Goal: Task Accomplishment & Management: Use online tool/utility

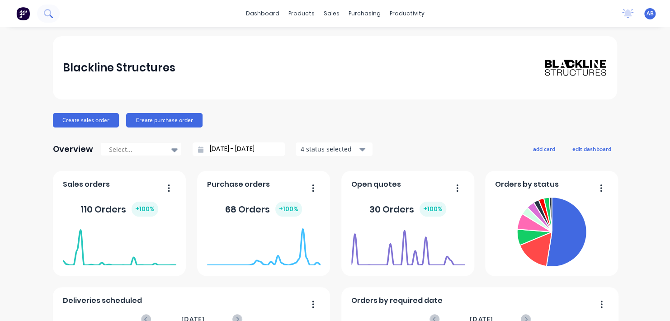
click at [51, 12] on icon at bounding box center [48, 13] width 9 height 9
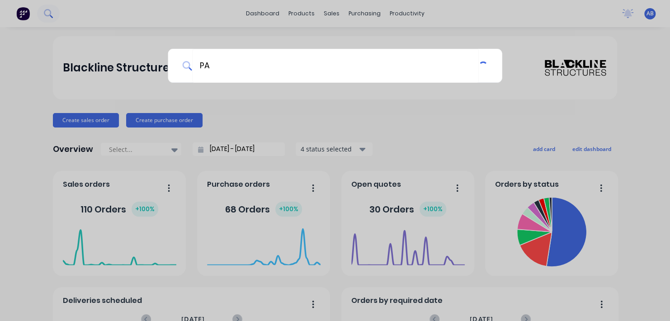
type input "P"
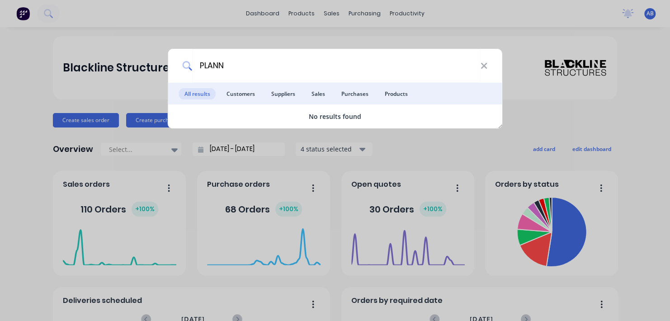
type input "PLANN"
click at [397, 13] on div "PLANN All results Customers Suppliers Sales Purchases Products No results found" at bounding box center [335, 160] width 670 height 321
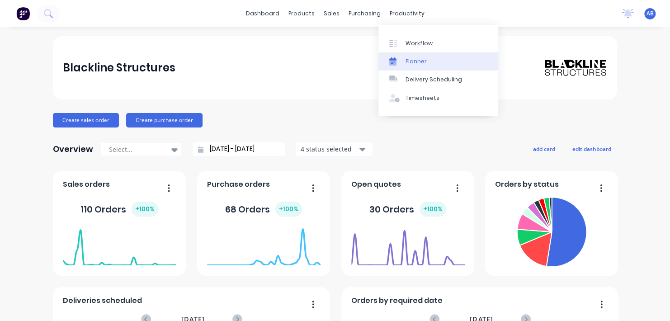
click at [404, 56] on link "Planner" at bounding box center [438, 61] width 120 height 18
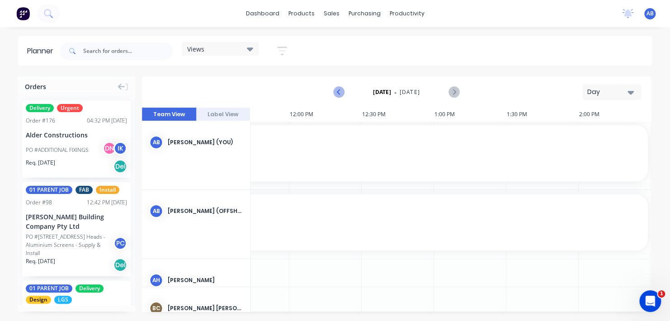
click at [337, 94] on icon "Previous page" at bounding box center [338, 92] width 11 height 11
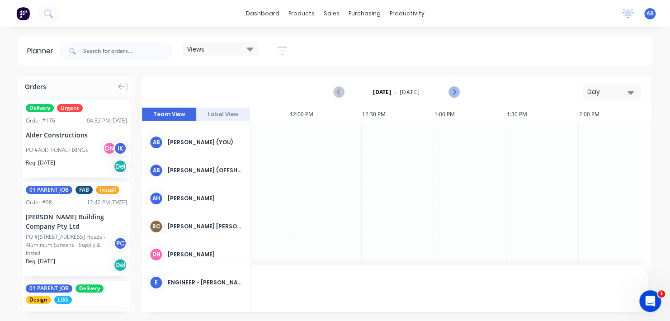
click at [454, 94] on icon "Next page" at bounding box center [453, 92] width 11 height 11
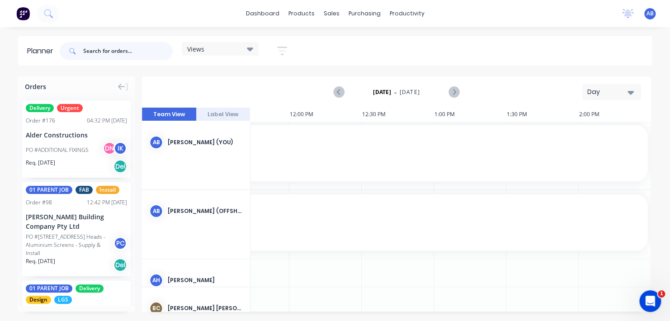
click at [89, 53] on input "text" at bounding box center [127, 51] width 89 height 18
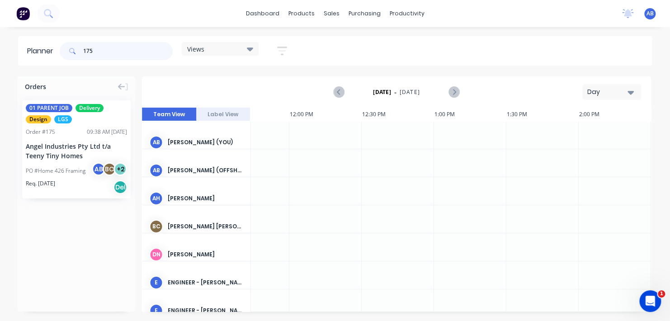
type input "175"
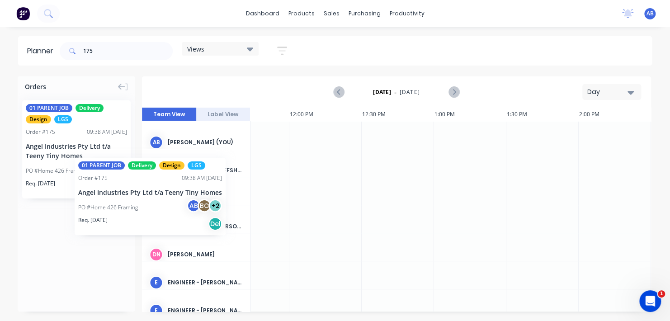
drag, startPoint x: 64, startPoint y: 150, endPoint x: 75, endPoint y: 151, distance: 10.4
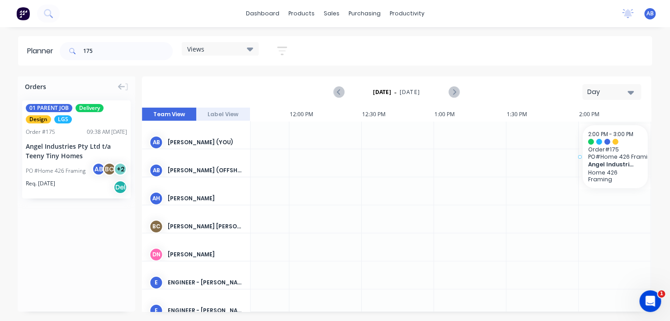
drag, startPoint x: 66, startPoint y: 149, endPoint x: 588, endPoint y: 119, distance: 523.1
click at [588, 119] on div "Orders 01 PARENT JOB Delivery Design LGS Order # 175 09:38 AM 01/09/25 Angel In…" at bounding box center [335, 198] width 670 height 244
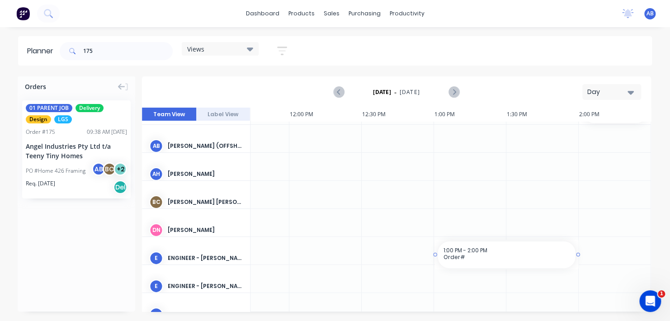
drag, startPoint x: 485, startPoint y: 305, endPoint x: 496, endPoint y: 305, distance: 10.4
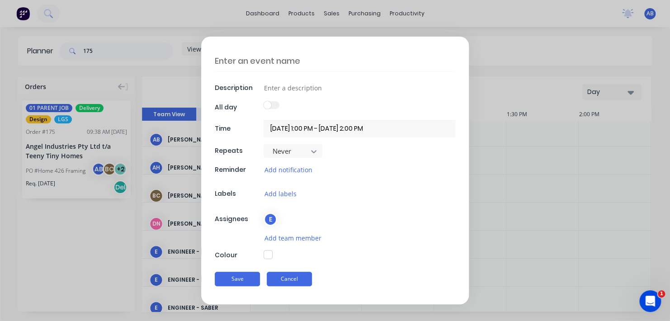
click at [291, 276] on button "Cancel" at bounding box center [289, 279] width 45 height 14
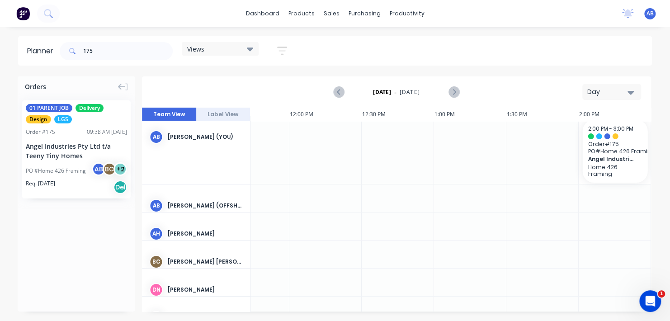
scroll to position [0, 832]
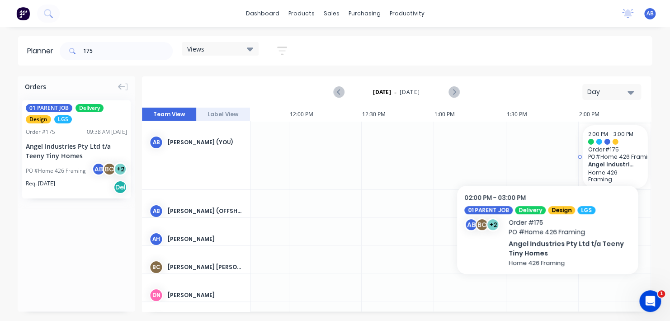
click at [605, 146] on span "Order # 175" at bounding box center [614, 149] width 54 height 7
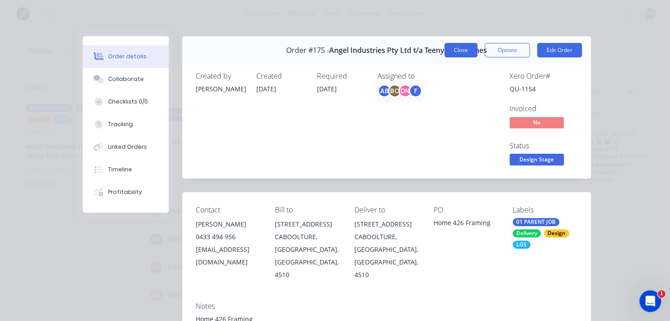
click at [449, 52] on button "Close" at bounding box center [460, 50] width 33 height 14
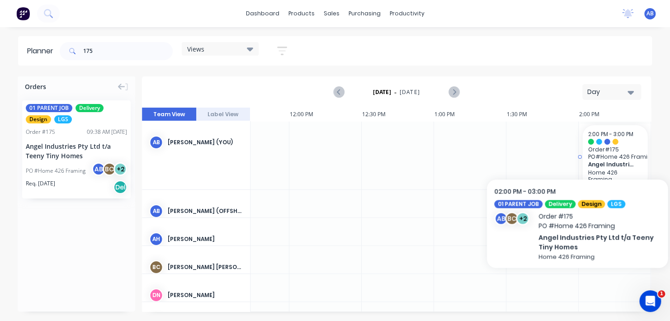
click at [591, 146] on span "Order # 175" at bounding box center [614, 149] width 54 height 7
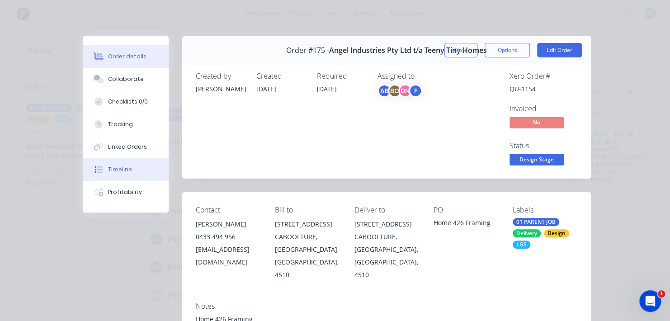
click at [117, 171] on div "Timeline" at bounding box center [120, 169] width 24 height 8
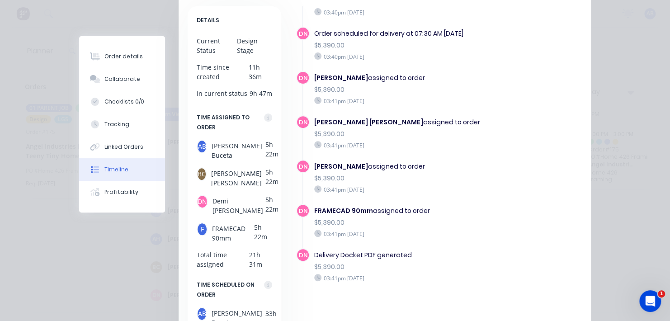
scroll to position [0, 0]
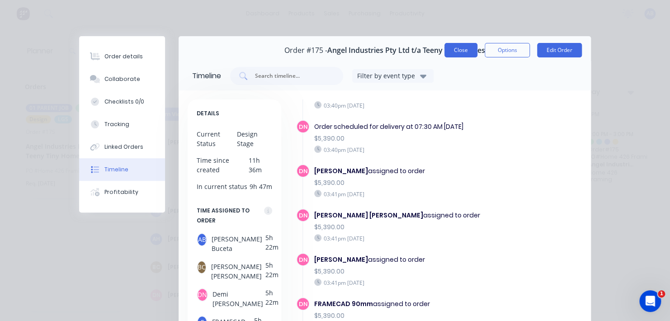
click at [449, 53] on button "Close" at bounding box center [460, 50] width 33 height 14
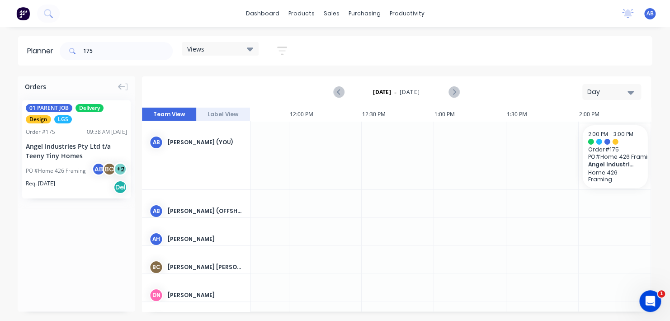
click at [626, 90] on div "Day" at bounding box center [608, 91] width 42 height 9
click at [662, 100] on div "Orders 01 PARENT JOB Delivery Design LGS Order # 175 09:38 AM 01/09/25 Angel In…" at bounding box center [335, 198] width 670 height 244
click at [451, 94] on icon "Next page" at bounding box center [453, 92] width 11 height 11
click at [337, 94] on icon "Previous page" at bounding box center [338, 92] width 11 height 11
drag, startPoint x: 577, startPoint y: 154, endPoint x: 594, endPoint y: 158, distance: 16.7
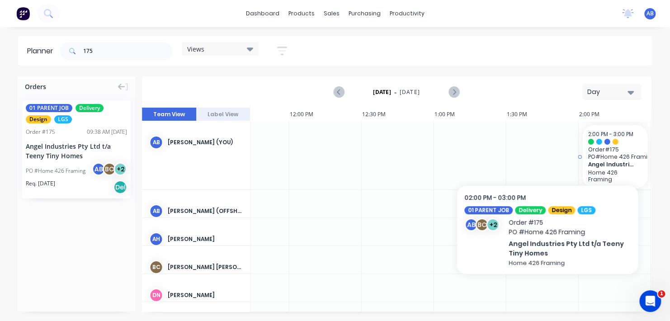
click at [594, 158] on span "PO # Home 426 Framing" at bounding box center [614, 156] width 54 height 7
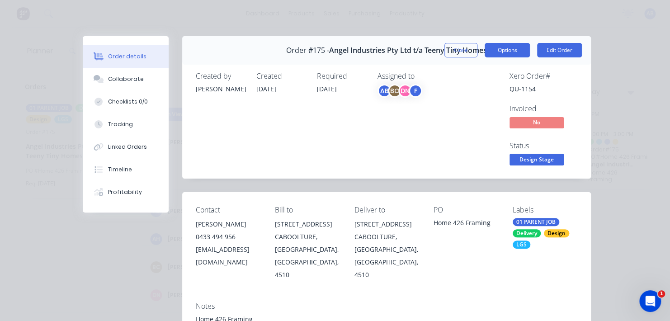
click at [484, 51] on button "Options" at bounding box center [506, 50] width 45 height 14
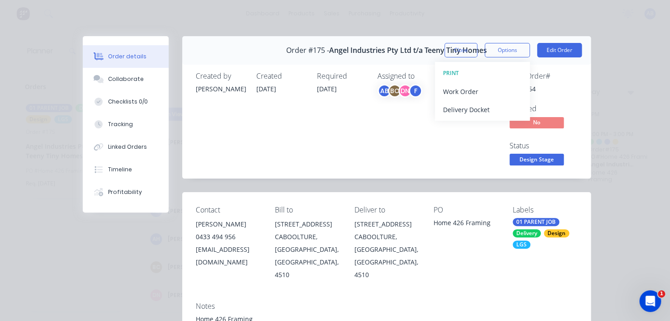
click at [288, 130] on div "Created 01/09/25" at bounding box center [281, 119] width 50 height 95
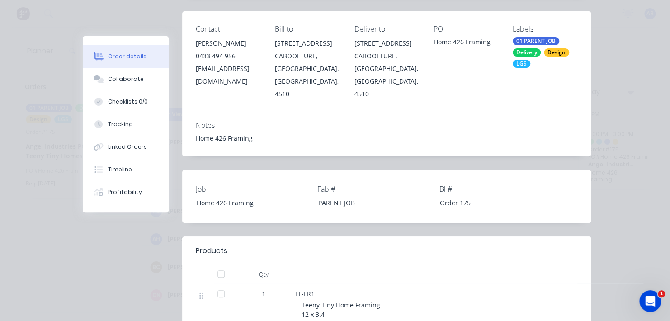
scroll to position [407, 0]
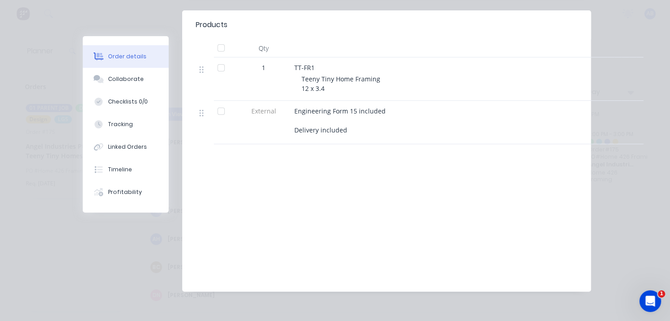
click at [621, 65] on div at bounding box center [624, 78] width 7 height 43
click at [597, 28] on div "Order details Collaborate Checklists 0/0 Tracking Linked Orders Timeline Profit…" at bounding box center [335, 160] width 670 height 321
click at [313, 82] on span "Teeny Tiny Home Framing 12 x 3.4" at bounding box center [340, 84] width 79 height 18
click at [122, 80] on div "Collaborate" at bounding box center [126, 79] width 36 height 8
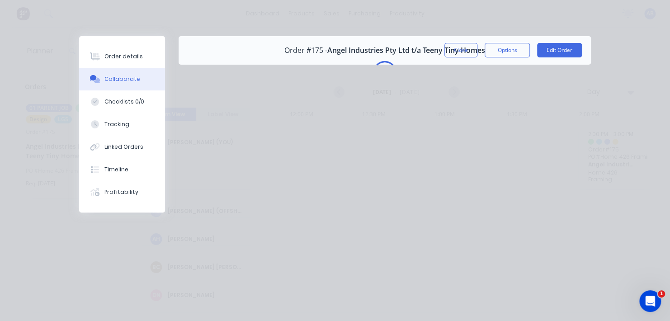
scroll to position [0, 0]
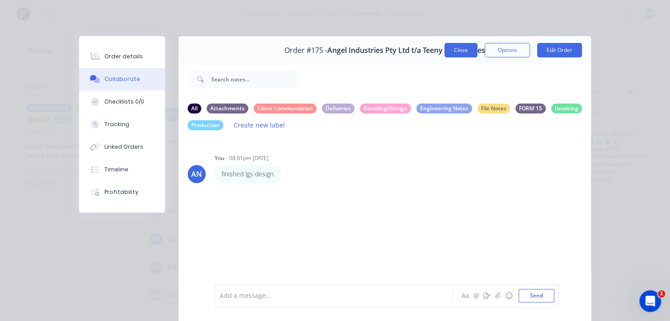
click at [454, 51] on button "Close" at bounding box center [460, 50] width 33 height 14
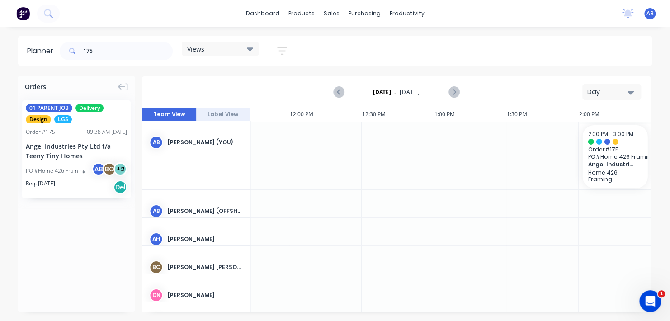
click at [211, 116] on button "Label View" at bounding box center [223, 115] width 54 height 14
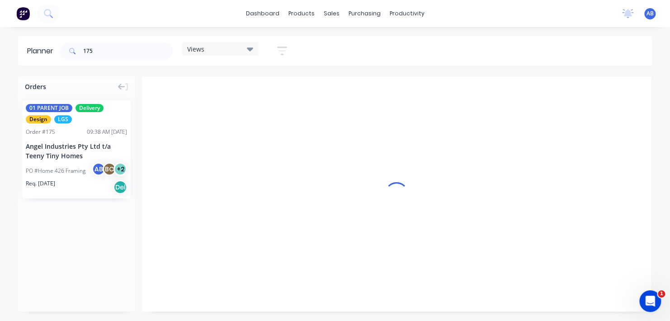
scroll to position [0, 832]
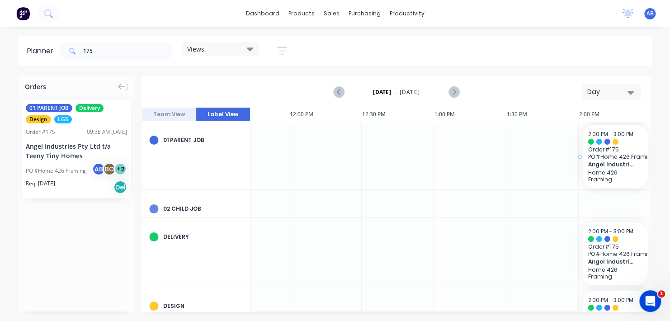
drag, startPoint x: 576, startPoint y: 152, endPoint x: 595, endPoint y: 155, distance: 20.1
drag, startPoint x: 597, startPoint y: 166, endPoint x: 604, endPoint y: 171, distance: 8.9
click at [582, 111] on div "2:00 PM" at bounding box center [614, 115] width 72 height 14
click at [578, 118] on div "2:00 PM" at bounding box center [614, 115] width 72 height 14
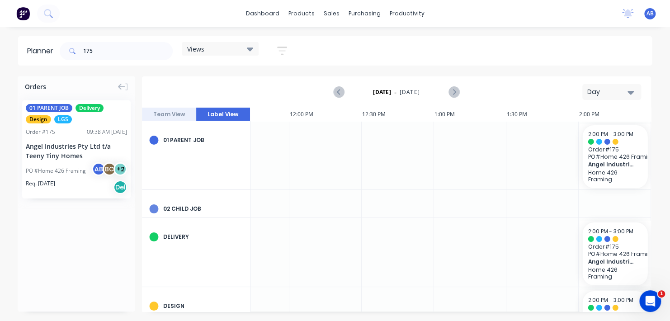
click at [247, 47] on div "Views" at bounding box center [220, 49] width 66 height 8
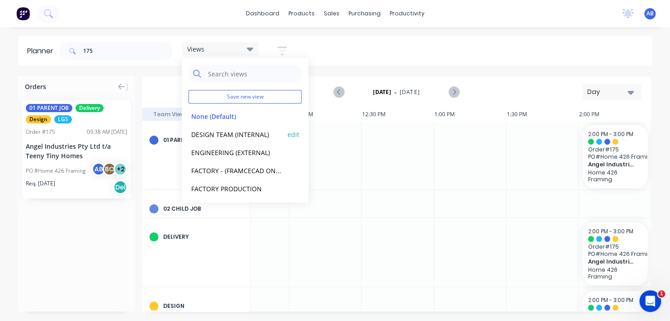
click at [241, 134] on button "DESIGN TEAM (INTERNAL)" at bounding box center [236, 134] width 96 height 10
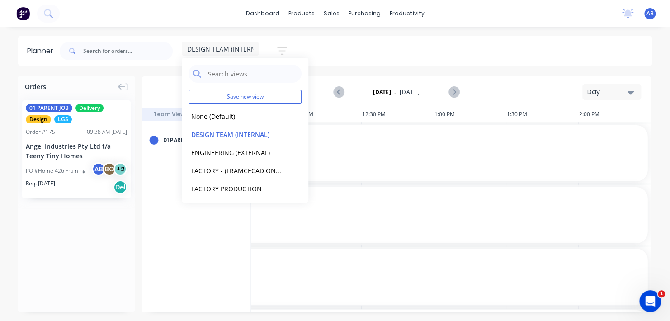
click at [357, 55] on div "DESIGN TEAM (INTERNAL) Save new view None (Default) edit DESIGN TEAM (INTERNAL)…" at bounding box center [355, 50] width 594 height 27
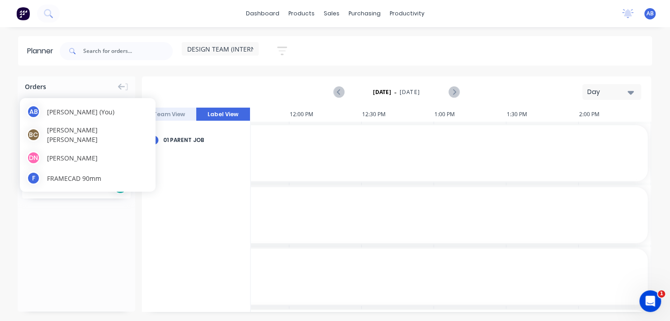
click at [68, 115] on span "April Neil Buceta (You)" at bounding box center [80, 111] width 67 height 9
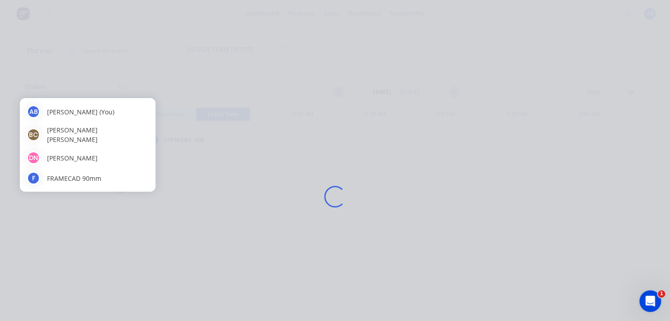
click at [246, 94] on div "Loading..." at bounding box center [334, 196] width 529 height 321
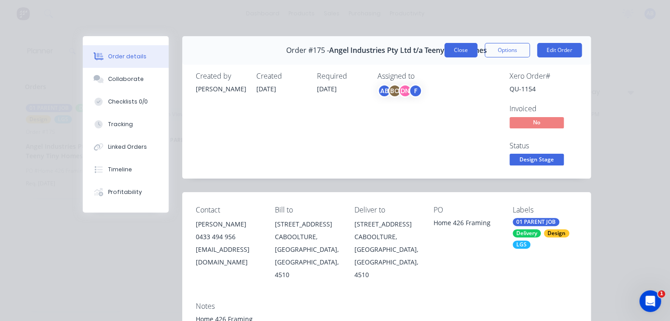
click at [472, 46] on button "Close" at bounding box center [460, 50] width 33 height 14
click at [458, 52] on div "DESIGN TEAM (INTERNAL) Save new view None (Default) edit DESIGN TEAM (INTERNAL)…" at bounding box center [355, 50] width 594 height 27
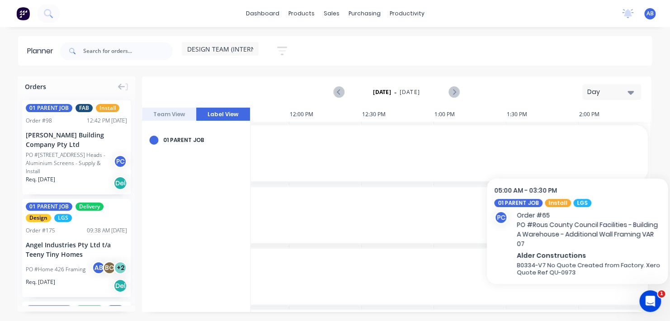
drag, startPoint x: 63, startPoint y: 250, endPoint x: 579, endPoint y: 139, distance: 528.3
click at [579, 139] on div "Orders 01 PARENT JOB FAB Install Order # 98 12:42 PM 01/09/25 Blackwood Buildin…" at bounding box center [335, 198] width 670 height 244
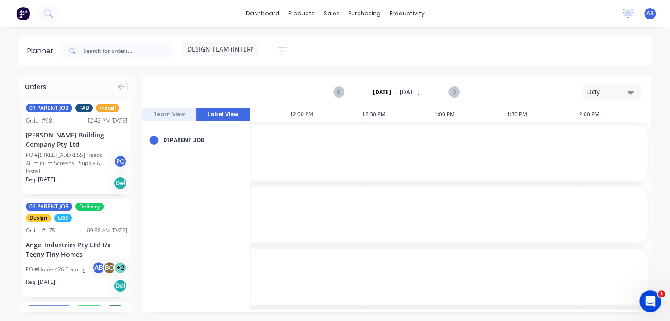
click at [171, 112] on button "Team View" at bounding box center [169, 115] width 54 height 14
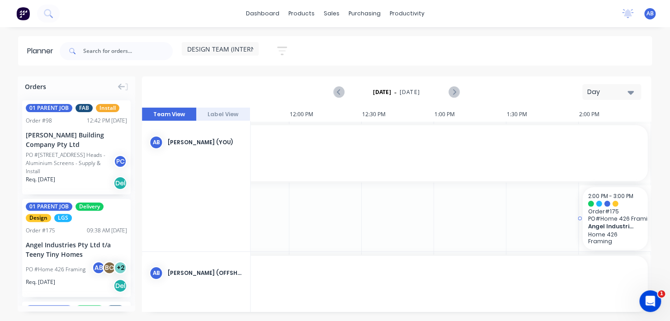
drag, startPoint x: 575, startPoint y: 214, endPoint x: 567, endPoint y: 220, distance: 10.3
drag, startPoint x: 635, startPoint y: 210, endPoint x: 669, endPoint y: 209, distance: 33.9
click at [669, 209] on div "Orders 01 PARENT JOB FAB Install Order # 98 12:42 PM 01/09/25 Blackwood Buildin…" at bounding box center [335, 198] width 670 height 244
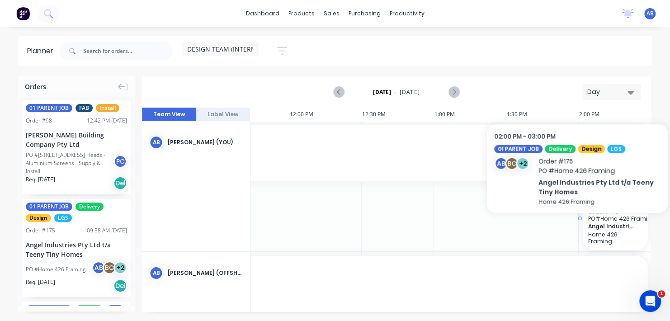
drag, startPoint x: 632, startPoint y: 229, endPoint x: 670, endPoint y: 229, distance: 38.4
click at [669, 229] on html "dashboard products sales purchasing productivity dashboard products Product Cat…" at bounding box center [335, 160] width 670 height 321
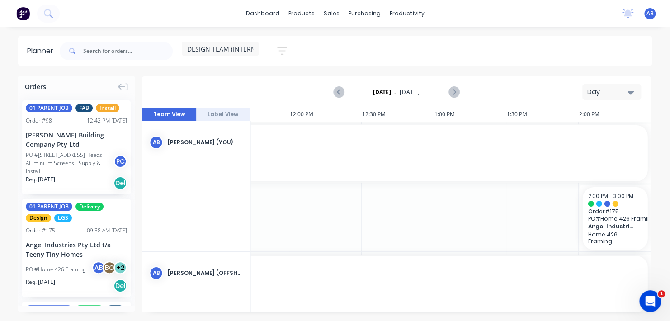
click at [628, 95] on icon "button" at bounding box center [630, 92] width 6 height 10
click at [577, 113] on div "Day" at bounding box center [594, 116] width 89 height 18
click at [454, 90] on icon "Next page" at bounding box center [453, 92] width 4 height 7
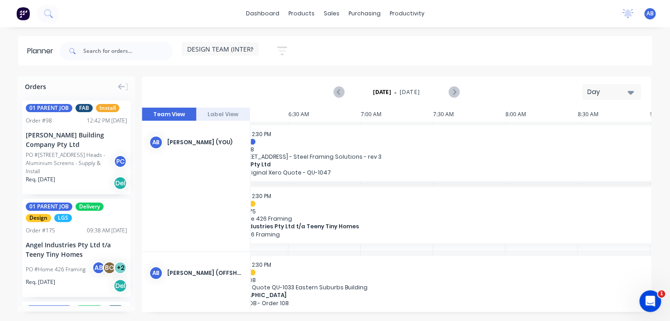
scroll to position [0, 0]
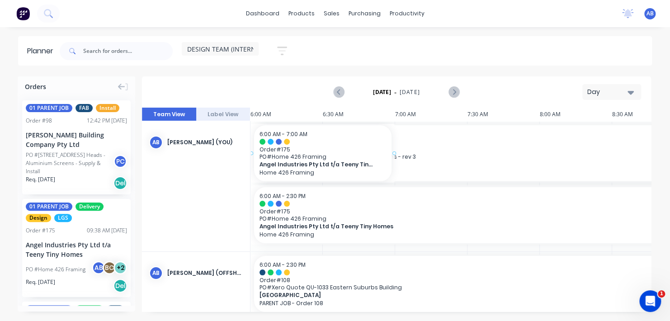
drag, startPoint x: 50, startPoint y: 253, endPoint x: 269, endPoint y: 135, distance: 249.4
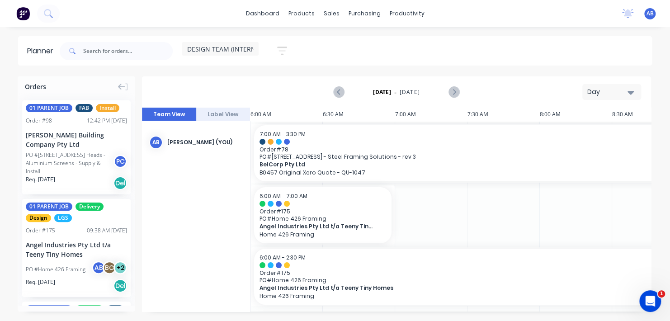
drag, startPoint x: 292, startPoint y: 158, endPoint x: 431, endPoint y: 157, distance: 139.1
drag, startPoint x: 275, startPoint y: 156, endPoint x: 436, endPoint y: 145, distance: 161.2
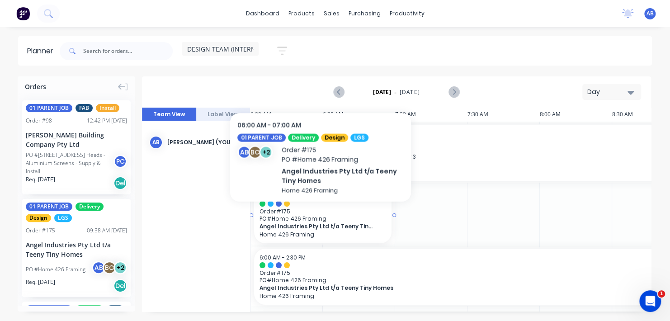
click at [320, 217] on span "PO # Home 426 Framing" at bounding box center [322, 218] width 126 height 7
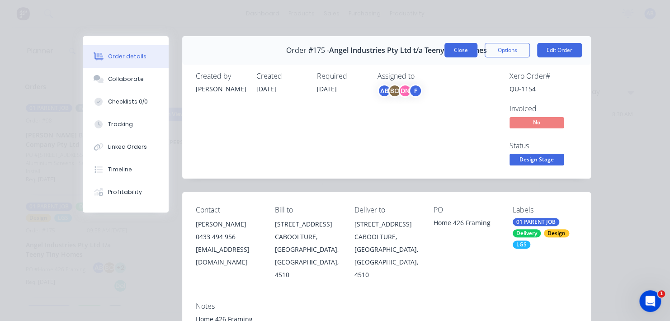
click at [456, 47] on button "Close" at bounding box center [460, 50] width 33 height 14
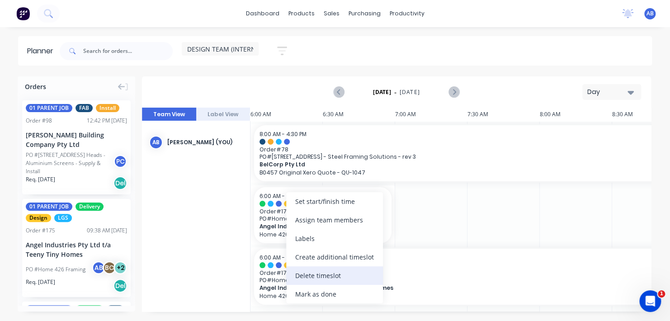
click at [306, 277] on div "Delete timeslot" at bounding box center [334, 275] width 97 height 19
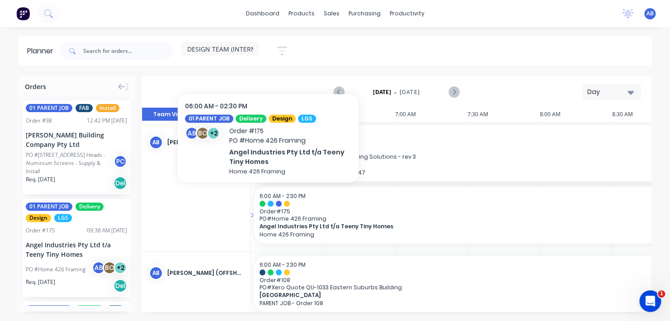
drag, startPoint x: 278, startPoint y: 198, endPoint x: 268, endPoint y: 198, distance: 9.9
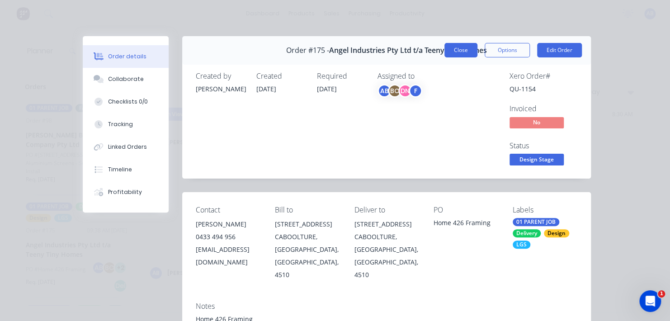
click at [459, 46] on button "Close" at bounding box center [460, 50] width 33 height 14
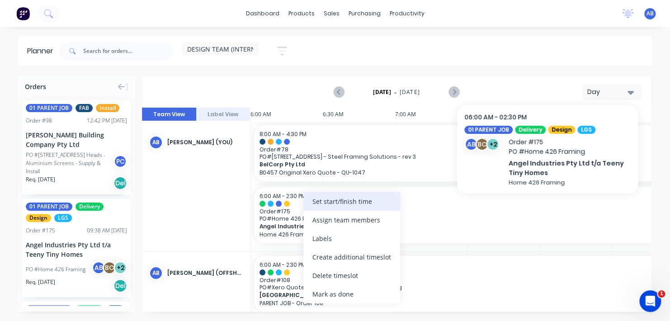
click at [328, 192] on div "Set start/finish time" at bounding box center [351, 201] width 97 height 19
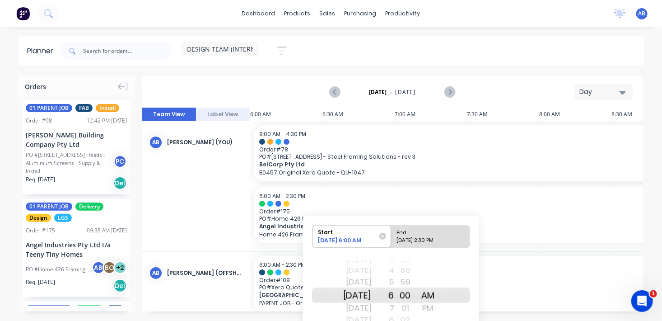
click at [458, 65] on header "Planner DESIGN TEAM (INTERNAL) Save new view None (Default) edit DESIGN TEAM (I…" at bounding box center [331, 50] width 626 height 29
click at [320, 241] on div "09/02/2025 6:00 AM" at bounding box center [347, 241] width 64 height 10
click at [313, 241] on input "Start 09/02/2025 6:00 AM" at bounding box center [313, 236] width 0 height 22
click at [422, 240] on div "09/03/2025 2:30 PM" at bounding box center [427, 241] width 66 height 11
click at [392, 240] on input "End 09/03/2025 2:30 PM" at bounding box center [391, 236] width 0 height 22
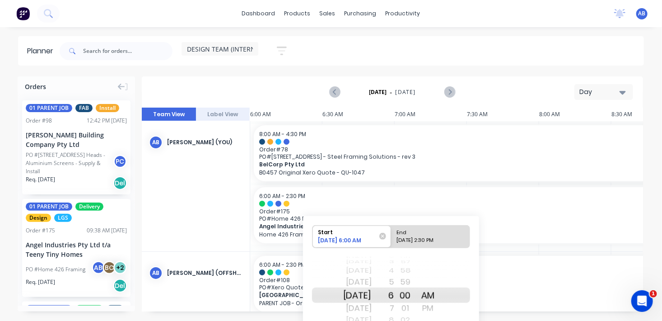
radio input "true"
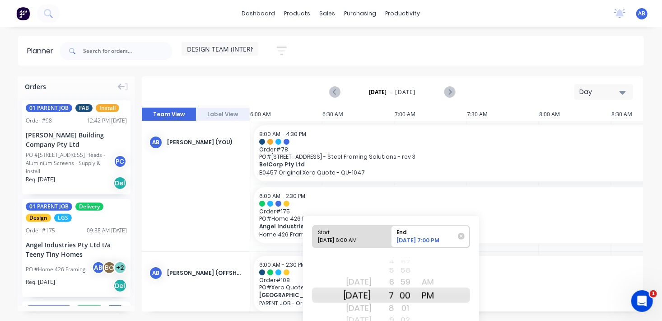
click at [440, 282] on div "AM" at bounding box center [428, 282] width 23 height 14
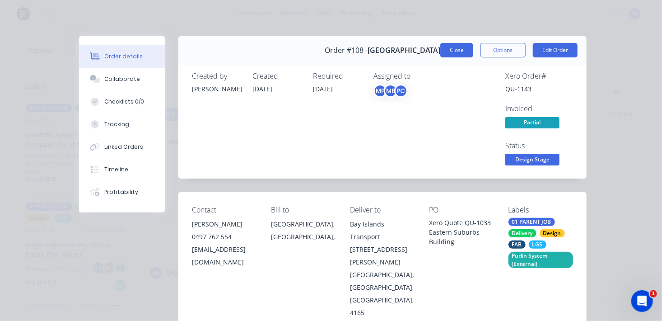
click at [454, 51] on button "Close" at bounding box center [456, 50] width 33 height 14
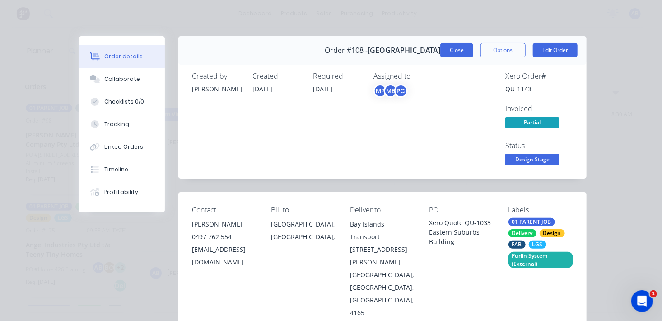
click at [451, 44] on button "Close" at bounding box center [456, 50] width 33 height 14
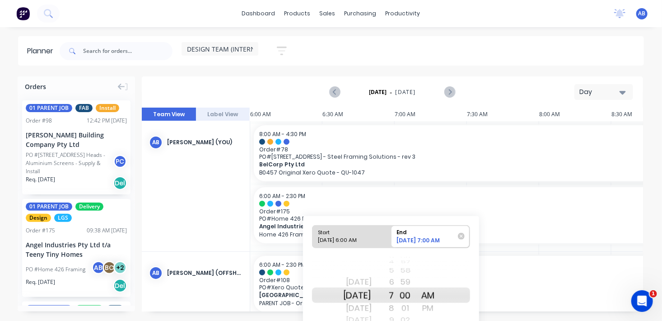
click at [372, 293] on div "Wed Sep 3" at bounding box center [357, 294] width 28 height 15
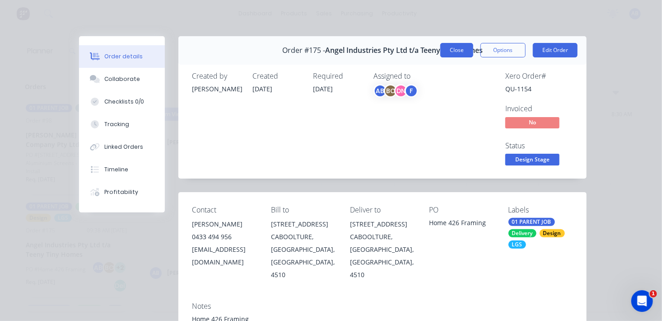
click at [466, 49] on button "Close" at bounding box center [456, 50] width 33 height 14
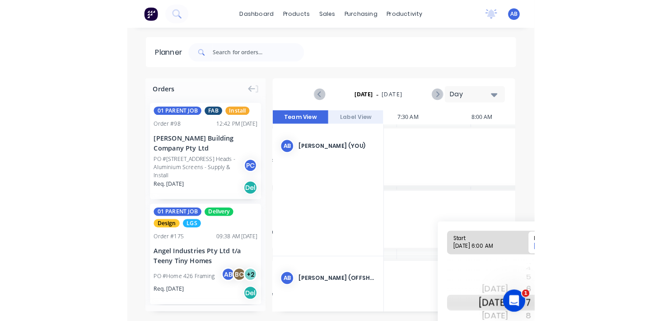
scroll to position [0, 816]
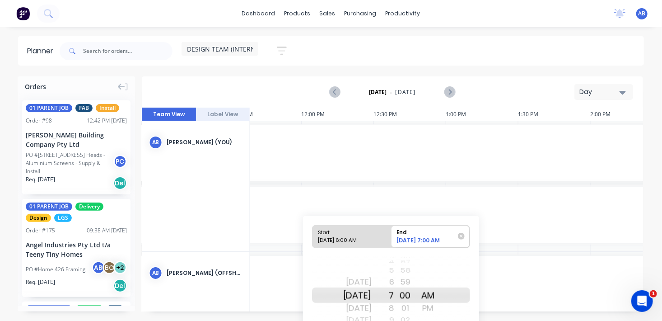
click at [457, 264] on div "Tue Sep 2 Wed Sep 3 Thu Sep 4 Fri Sep 5 Sat Sep 6 Sun Sep 7 Mon Sep 8 Tue Sep 9…" at bounding box center [391, 295] width 158 height 85
click at [372, 281] on div "Tue Sep 2" at bounding box center [357, 282] width 28 height 14
click at [432, 296] on div "AM" at bounding box center [428, 294] width 23 height 15
click at [508, 284] on span "PO # Xero Quote QU-1033 Eastern Suburbs Building" at bounding box center [48, 287] width 1211 height 7
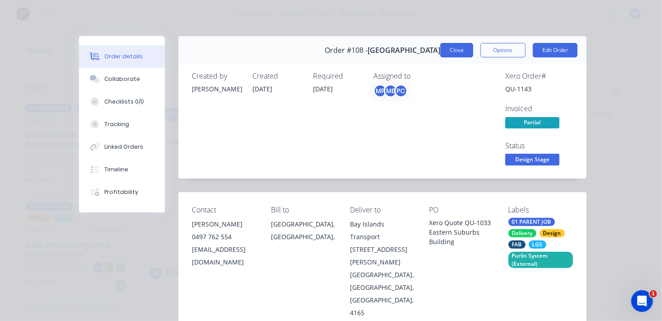
click at [457, 54] on button "Close" at bounding box center [456, 50] width 33 height 14
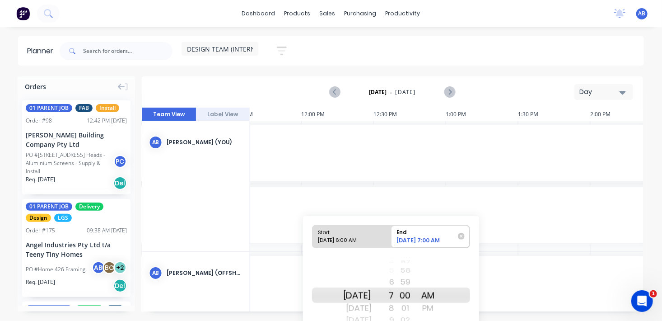
click at [357, 239] on div "09/02/2025 6:00 AM" at bounding box center [348, 241] width 66 height 11
click at [313, 239] on input "Start 09/02/2025 6:00 AM" at bounding box center [313, 236] width 0 height 22
radio input "true"
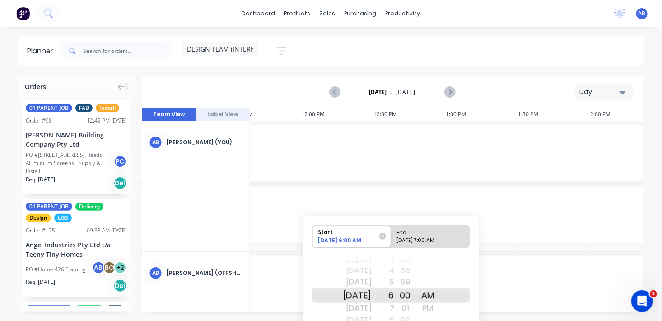
click at [434, 239] on div "09/02/2025 7:00 AM" at bounding box center [427, 241] width 66 height 11
click at [392, 239] on input "End 09/02/2025 7:00 AM" at bounding box center [391, 236] width 0 height 22
radio input "true"
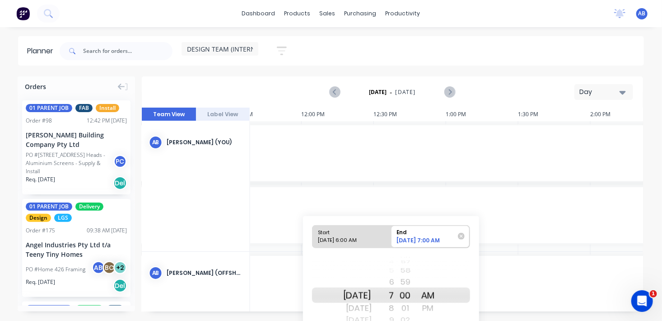
click at [440, 299] on div "AM" at bounding box center [428, 294] width 23 height 15
click at [519, 289] on span "PO # Xero Quote QU-1033 Eastern Suburbs Building" at bounding box center [48, 287] width 1211 height 7
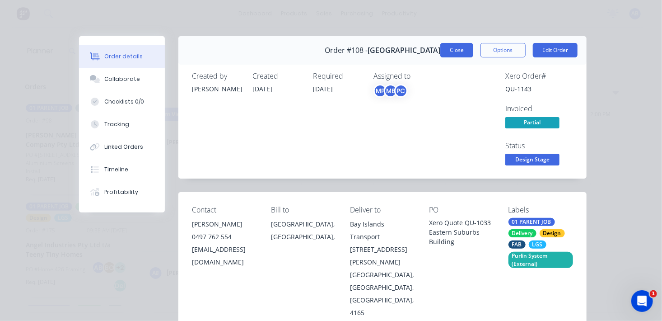
click at [447, 53] on button "Close" at bounding box center [456, 50] width 33 height 14
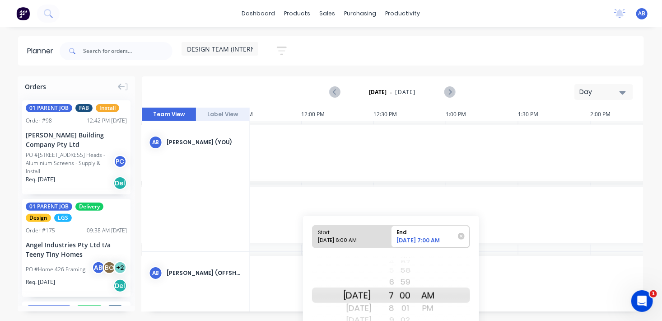
click at [67, 245] on div "Angel Industries Pty Ltd t/a Teeny Tiny Homes" at bounding box center [76, 249] width 101 height 19
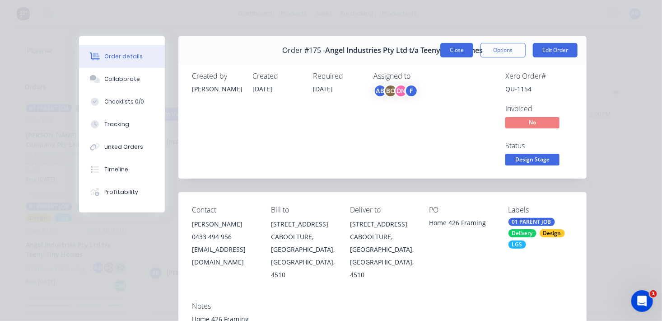
click at [453, 48] on button "Close" at bounding box center [456, 50] width 33 height 14
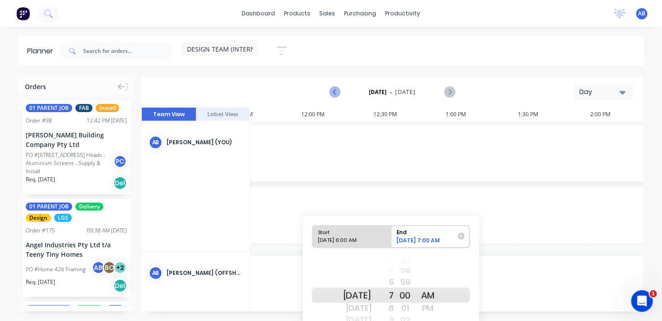
click at [331, 92] on icon "Previous page" at bounding box center [335, 92] width 11 height 11
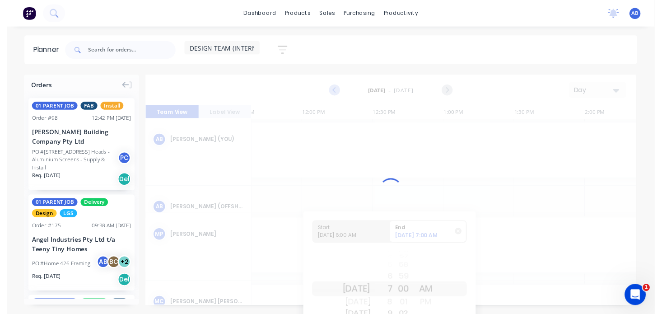
scroll to position [0, 839]
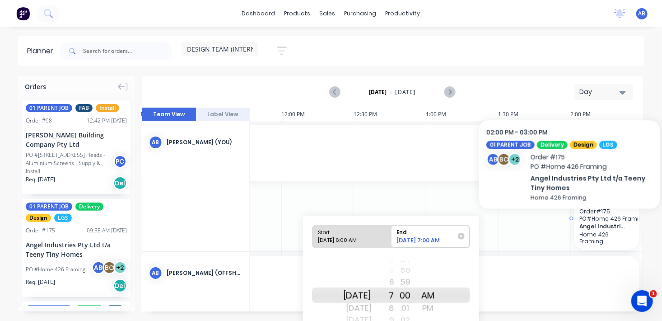
click at [602, 225] on span "Angel Industries Pty Ltd t/a Teeny Tiny Homes" at bounding box center [604, 226] width 49 height 7
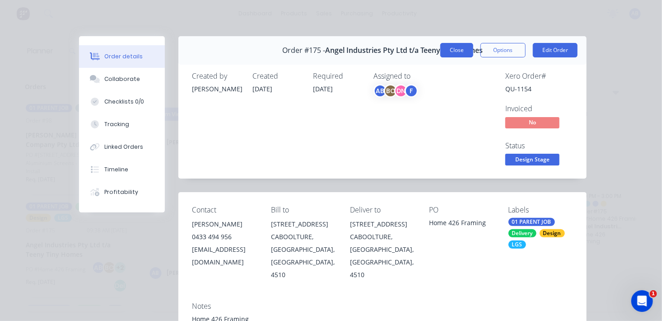
click at [457, 52] on button "Close" at bounding box center [456, 50] width 33 height 14
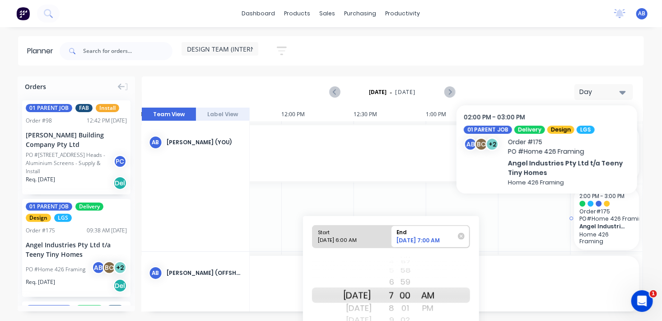
drag, startPoint x: 597, startPoint y: 200, endPoint x: 608, endPoint y: 229, distance: 31.9
click at [608, 229] on div "Angel Industries Pty Ltd t/a Teeny Tiny Homes Home 426 Framing" at bounding box center [607, 233] width 54 height 22
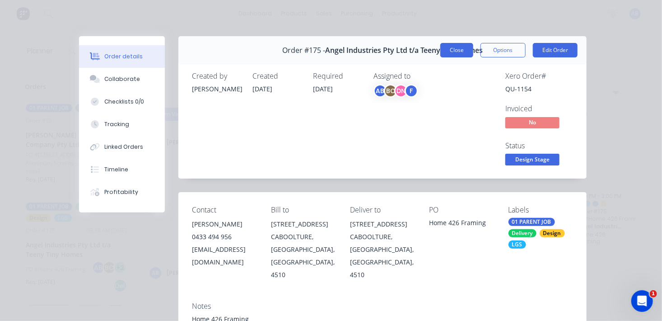
click at [464, 53] on button "Close" at bounding box center [456, 50] width 33 height 14
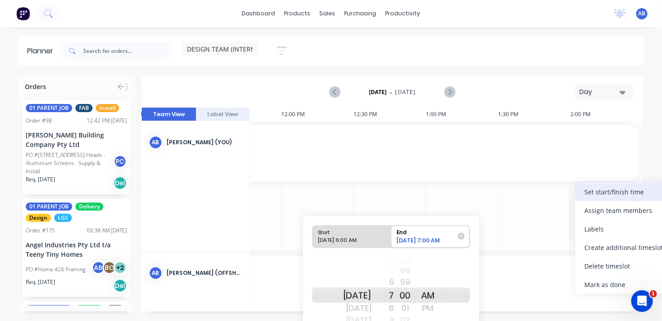
click at [602, 191] on div "Set start/finish time" at bounding box center [624, 192] width 97 height 19
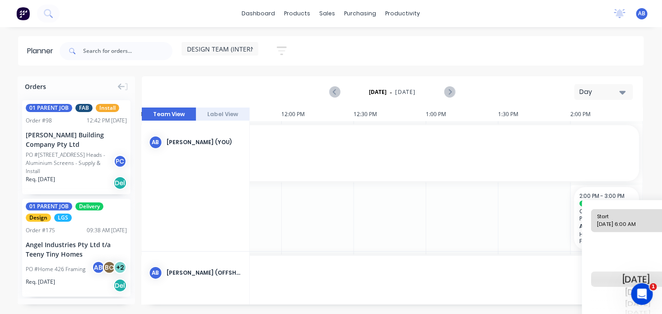
click at [602, 221] on div "09/02/2025 6:00 AM" at bounding box center [628, 225] width 66 height 11
click at [592, 221] on input "Start 09/02/2025 6:00 AM" at bounding box center [592, 221] width 0 height 22
radio input "true"
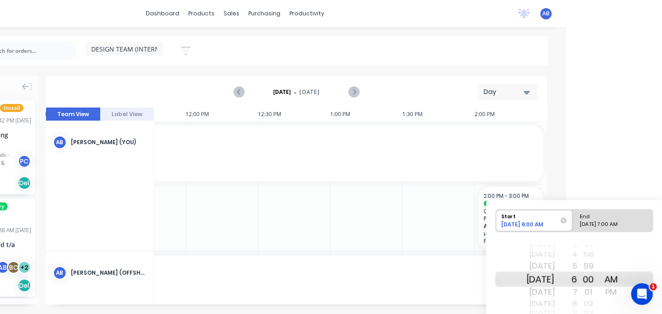
click at [534, 223] on div "09/02/2025 6:00 AM" at bounding box center [530, 225] width 64 height 10
click at [496, 223] on input "Start 09/02/2025 6:00 AM" at bounding box center [496, 221] width 0 height 22
click at [578, 290] on div "7" at bounding box center [566, 292] width 23 height 14
click at [623, 280] on div "AM" at bounding box center [611, 279] width 23 height 15
click at [593, 221] on div "09/02/2025 7:00 AM" at bounding box center [610, 225] width 66 height 11
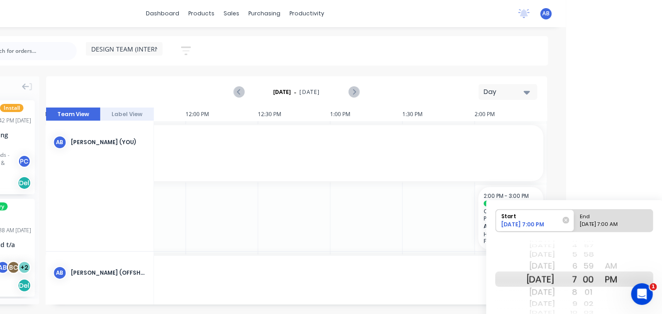
click at [575, 221] on input "End 09/02/2025 7:00 AM" at bounding box center [575, 221] width 0 height 22
radio input "true"
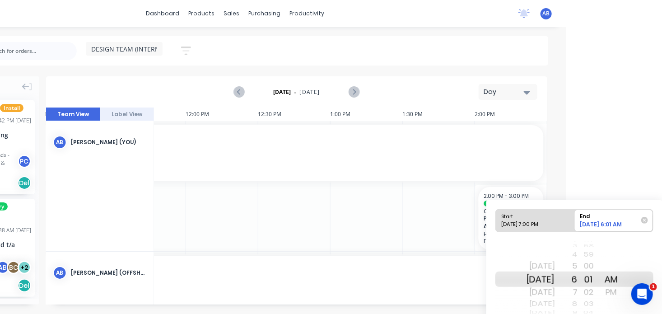
click at [523, 225] on div "09/01/2025 7:00 PM" at bounding box center [532, 225] width 66 height 11
click at [496, 225] on input "Start 09/01/2025 7:00 PM" at bounding box center [496, 221] width 0 height 22
radio input "true"
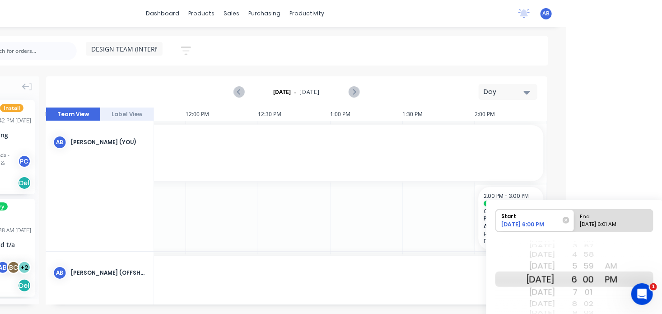
click at [588, 225] on div "09/02/2025 6:01 AM" at bounding box center [610, 225] width 66 height 11
click at [575, 225] on input "End 09/02/2025 6:01 AM" at bounding box center [575, 221] width 0 height 22
radio input "true"
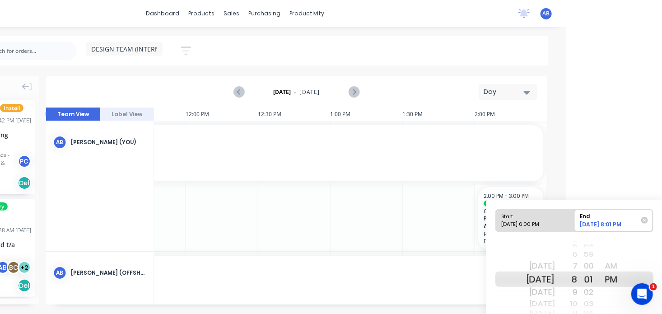
click at [541, 227] on div "09/01/2025 6:00 PM" at bounding box center [532, 225] width 66 height 11
click at [496, 227] on input "Start 09/01/2025 6:00 PM" at bounding box center [496, 221] width 0 height 22
radio input "true"
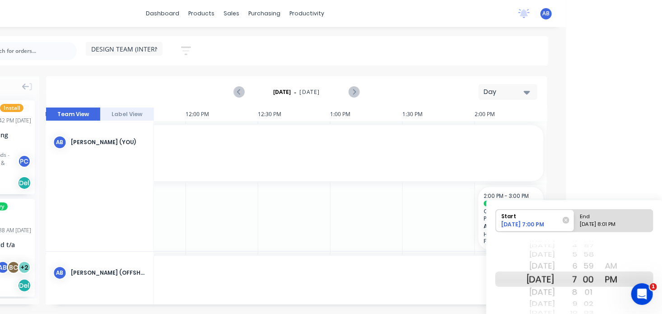
click at [567, 198] on html "dashboard products sales purchasing productivity dashboard products Product Cat…" at bounding box center [235, 157] width 662 height 314
click at [555, 278] on div "Today" at bounding box center [541, 279] width 28 height 15
click at [567, 175] on html "dashboard products sales purchasing productivity dashboard products Product Cat…" at bounding box center [235, 157] width 662 height 314
click at [619, 220] on div "End" at bounding box center [610, 215] width 66 height 11
click at [575, 220] on input "End 09/02/2025 8:01 PM" at bounding box center [575, 221] width 0 height 22
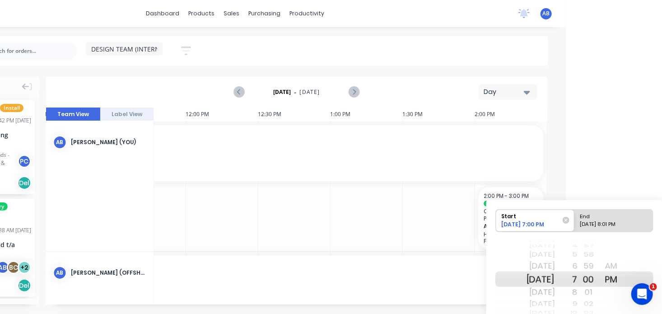
radio input "true"
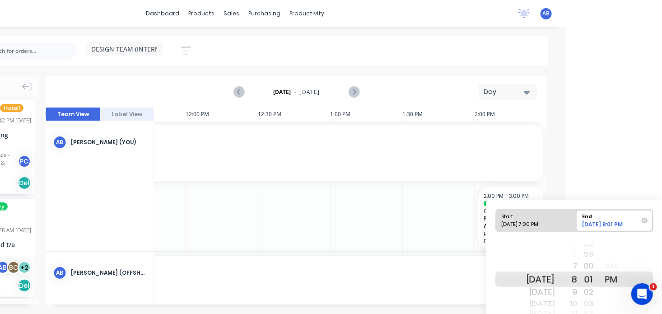
click at [612, 228] on div "09/01/2025 8:01 PM" at bounding box center [612, 225] width 64 height 10
click at [575, 228] on input "End 09/01/2025 8:01 PM" at bounding box center [575, 221] width 0 height 22
click at [567, 173] on html "dashboard products sales purchasing productivity dashboard products Product Cat…" at bounding box center [235, 157] width 662 height 314
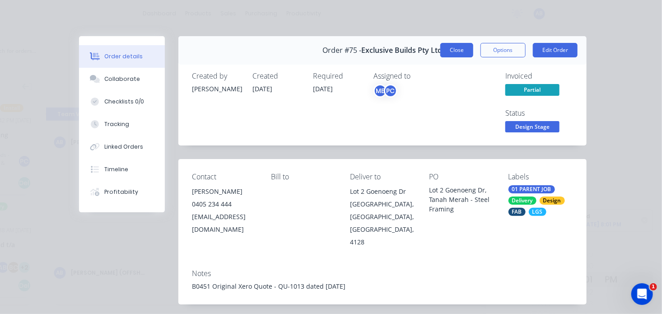
click at [445, 50] on button "Close" at bounding box center [456, 50] width 33 height 14
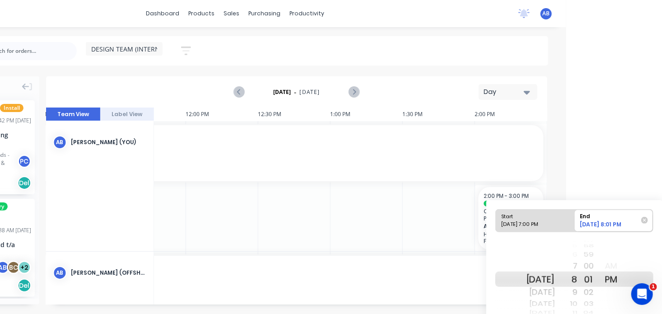
click at [525, 223] on div "09/01/2025 7:00 PM" at bounding box center [532, 225] width 66 height 11
click at [496, 223] on input "Start 09/01/2025 7:00 PM" at bounding box center [496, 221] width 0 height 22
radio input "true"
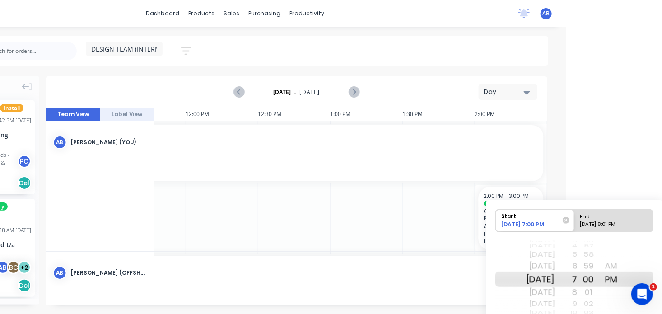
click at [567, 185] on html "dashboard products sales purchasing productivity dashboard products Product Cat…" at bounding box center [235, 157] width 662 height 314
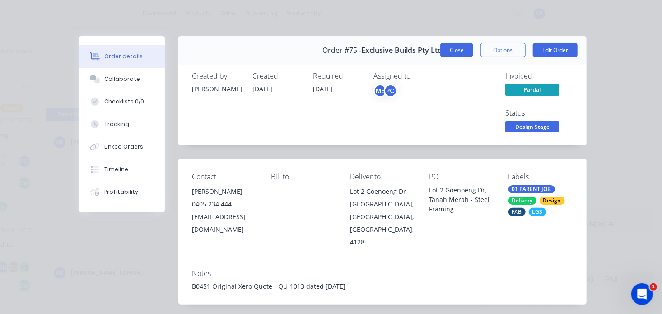
click at [441, 50] on button "Close" at bounding box center [456, 50] width 33 height 14
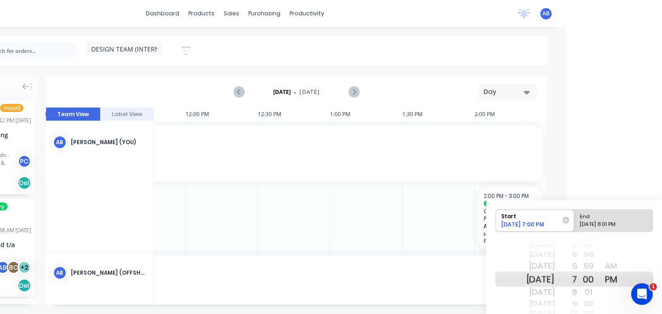
click at [597, 225] on div "09/01/2025 8:01 PM" at bounding box center [610, 225] width 66 height 11
click at [575, 225] on input "End 09/01/2025 8:01 PM" at bounding box center [575, 221] width 0 height 22
radio input "true"
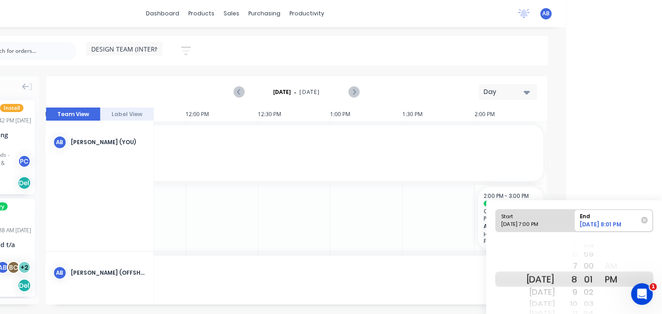
click at [481, 313] on div "Orders 01 PARENT JOB FAB Install Order # 98 12:42 PM 01/09/25 Blackwood Buildin…" at bounding box center [235, 194] width 662 height 237
click at [567, 182] on html "dashboard products sales purchasing productivity dashboard products Product Cat…" at bounding box center [235, 157] width 662 height 314
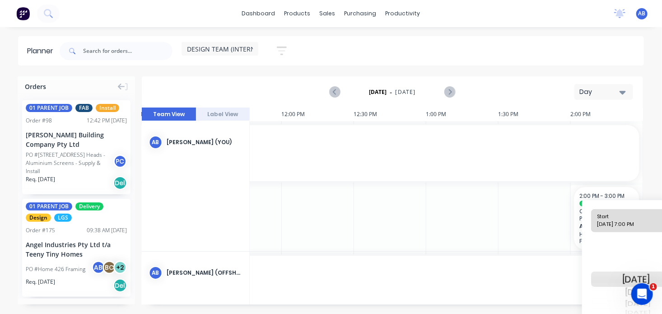
click at [52, 257] on div "Angel Industries Pty Ltd t/a Teeny Tiny Homes" at bounding box center [76, 249] width 101 height 19
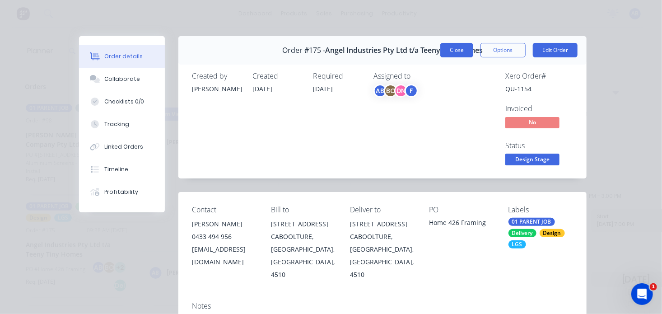
click at [465, 54] on button "Close" at bounding box center [456, 50] width 33 height 14
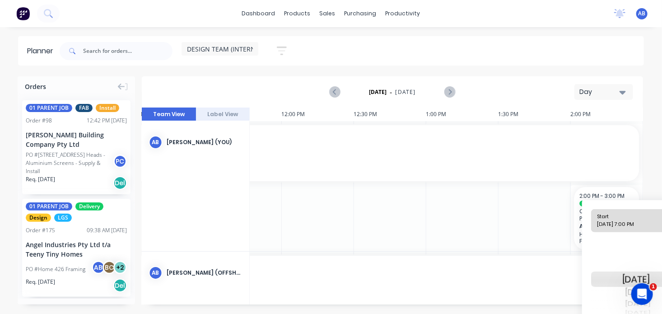
click at [223, 115] on button "Label View" at bounding box center [223, 115] width 54 height 14
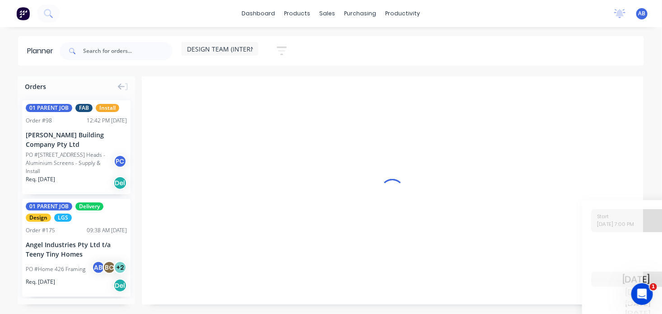
scroll to position [0, 839]
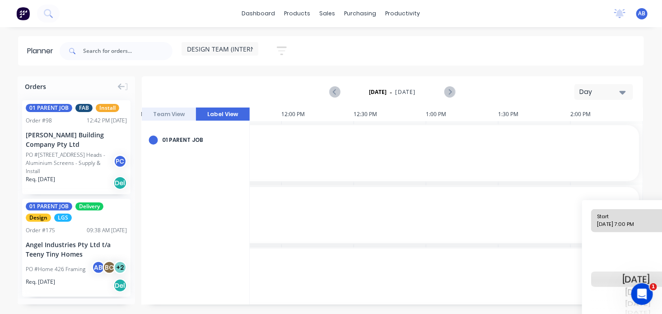
click at [175, 119] on button "Team View" at bounding box center [169, 115] width 54 height 14
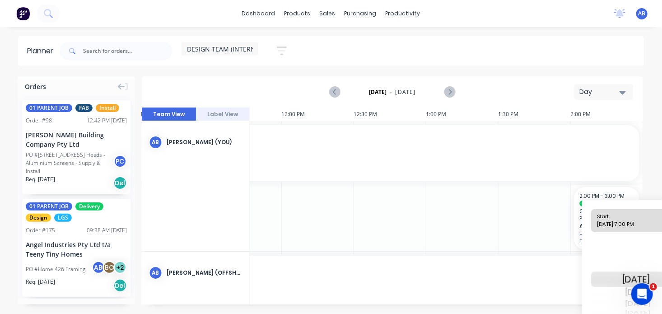
click at [590, 115] on div "2:00 PM" at bounding box center [607, 115] width 72 height 14
click at [444, 90] on icon "Next page" at bounding box center [449, 92] width 11 height 11
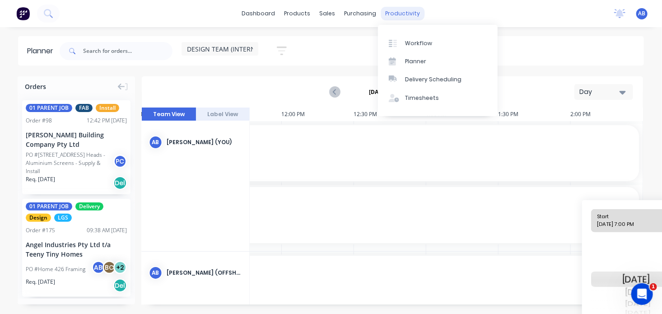
click at [395, 10] on div "productivity" at bounding box center [403, 14] width 44 height 14
click at [401, 37] on link "Workflow" at bounding box center [438, 43] width 120 height 18
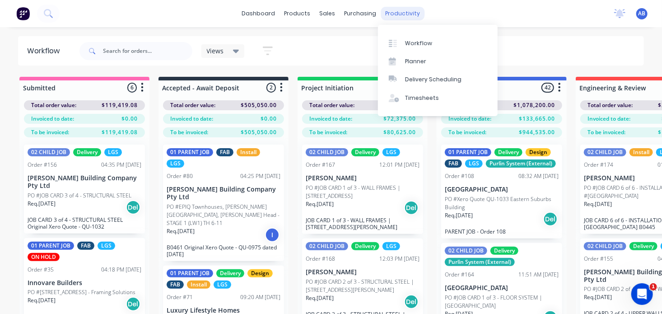
click at [397, 13] on div "productivity" at bounding box center [403, 14] width 44 height 14
click at [409, 56] on link "Planner" at bounding box center [438, 61] width 120 height 18
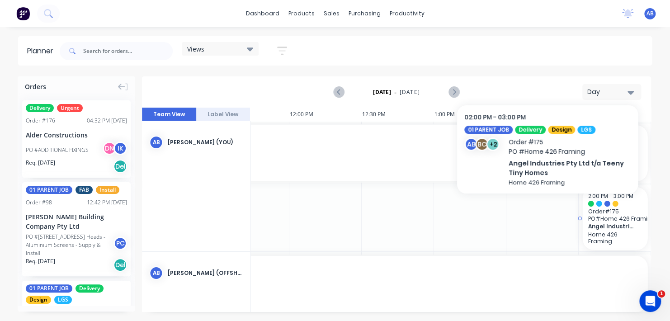
click at [598, 218] on span "PO # Home 426 Framing" at bounding box center [614, 218] width 54 height 7
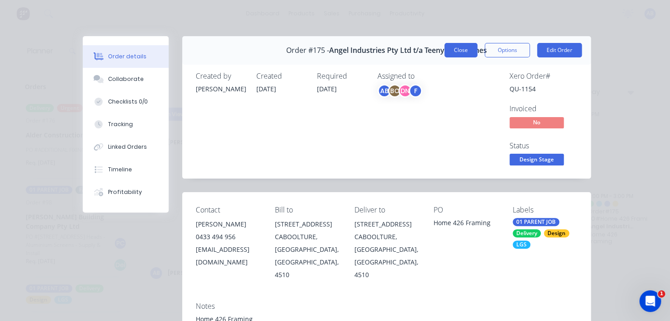
click at [465, 52] on button "Close" at bounding box center [460, 50] width 33 height 14
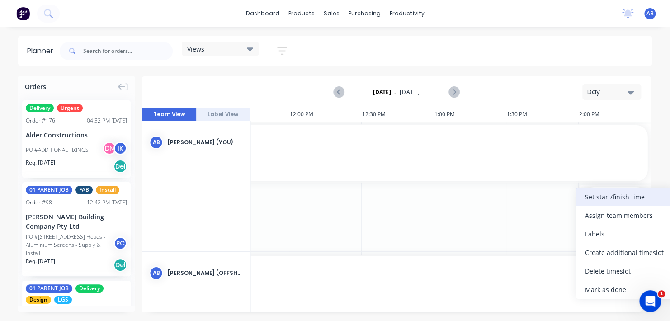
click at [602, 198] on div "Set start/finish time" at bounding box center [624, 196] width 97 height 19
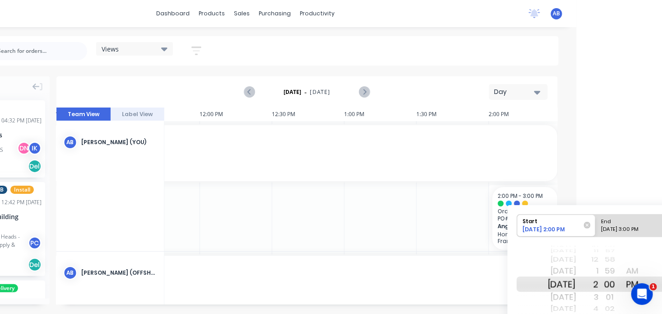
scroll to position [0, 86]
click at [614, 230] on div "Please select" at bounding box center [635, 230] width 74 height 11
click at [596, 230] on input "End Please select" at bounding box center [595, 226] width 0 height 22
radio input "true"
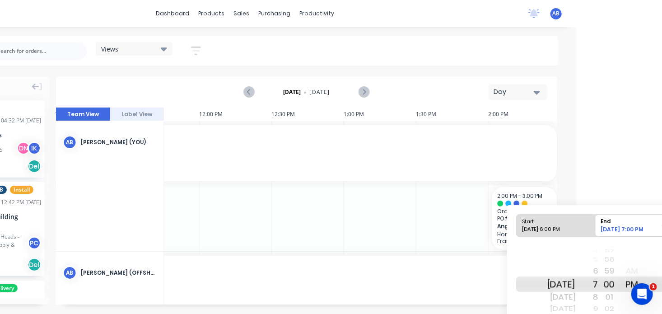
click at [576, 201] on html "dashboard products sales purchasing productivity dashboard products Product Cat…" at bounding box center [245, 157] width 662 height 314
click at [639, 232] on div "09/01/2025 7:00 PM" at bounding box center [631, 230] width 66 height 11
click at [596, 232] on input "End 09/01/2025 7:00 PM" at bounding box center [595, 226] width 0 height 22
click at [639, 232] on div "09/01/2025 7:00 PM" at bounding box center [631, 230] width 66 height 11
click at [596, 232] on input "End 09/01/2025 7:00 PM" at bounding box center [595, 226] width 0 height 22
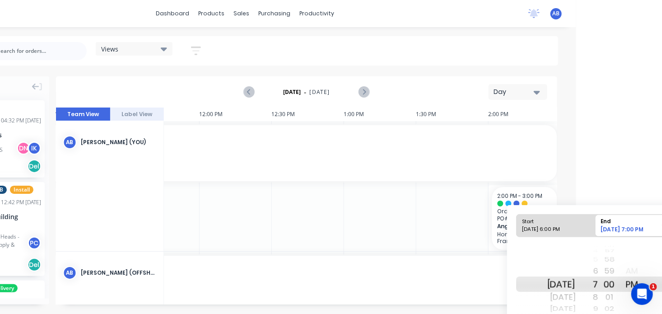
click at [639, 232] on div "09/01/2025 7:00 PM" at bounding box center [631, 230] width 66 height 11
click at [596, 232] on input "End 09/01/2025 7:00 PM" at bounding box center [595, 226] width 0 height 22
click at [576, 286] on div "Today" at bounding box center [562, 283] width 28 height 15
click at [639, 289] on icon "Open Intercom Messenger" at bounding box center [641, 293] width 15 height 15
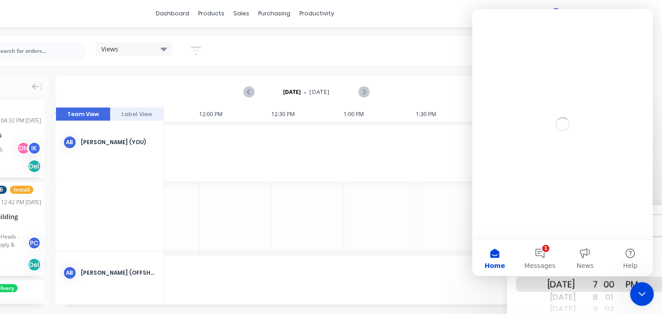
scroll to position [0, 0]
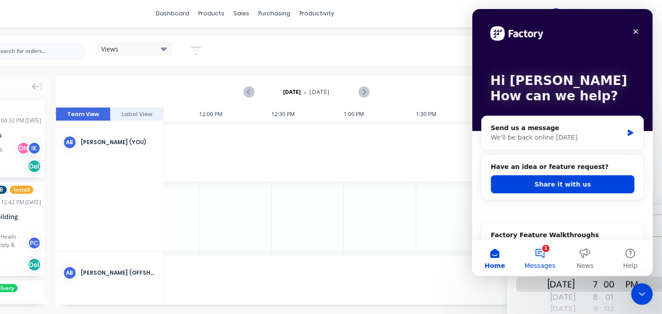
click at [543, 250] on button "1 Messages" at bounding box center [539, 258] width 45 height 36
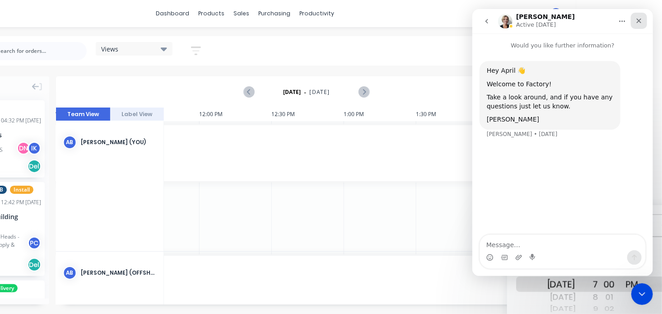
click at [634, 25] on div "Close" at bounding box center [639, 21] width 16 height 16
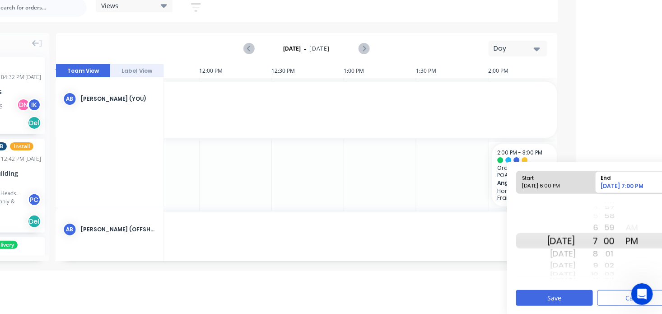
scroll to position [43, 86]
click at [564, 298] on button "Save" at bounding box center [554, 298] width 77 height 16
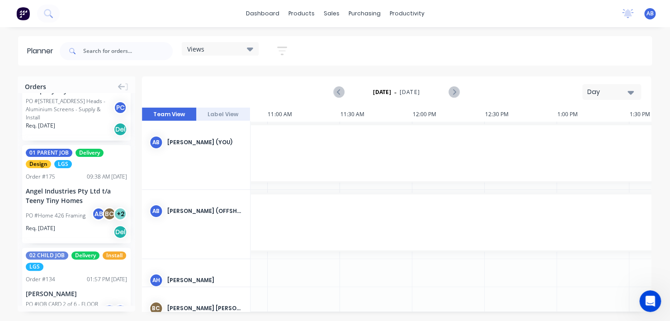
scroll to position [0, 832]
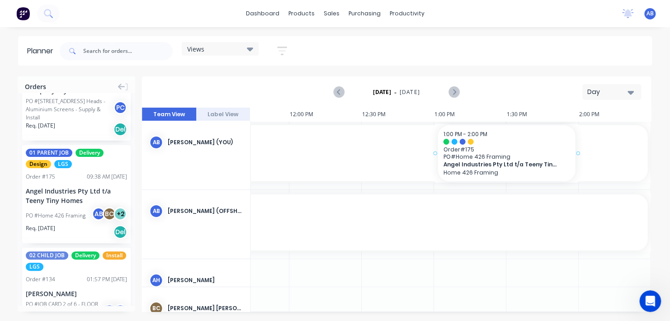
drag, startPoint x: 50, startPoint y: 211, endPoint x: 432, endPoint y: 150, distance: 387.0
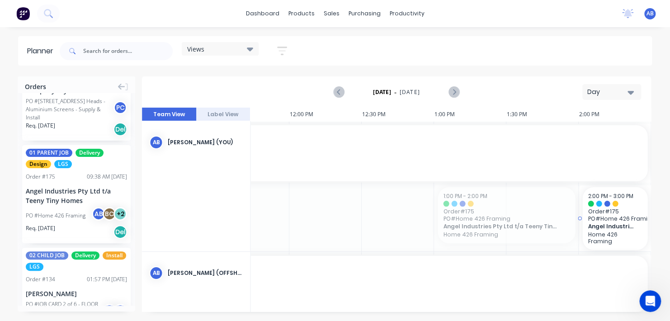
drag, startPoint x: 465, startPoint y: 231, endPoint x: 611, endPoint y: 220, distance: 146.3
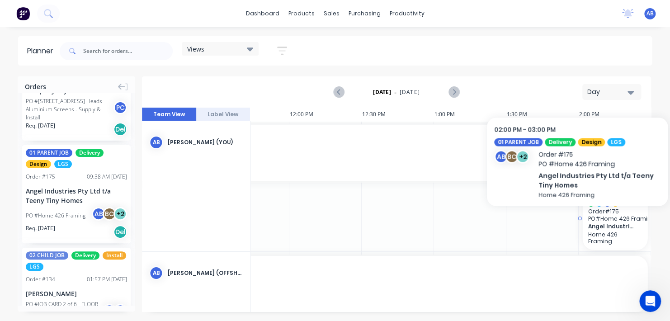
click at [602, 222] on div "2:00 PM - 3:00 PM Order # 175 PO # Home 426 Framing Angel Industries Pty Ltd t/…" at bounding box center [614, 218] width 65 height 63
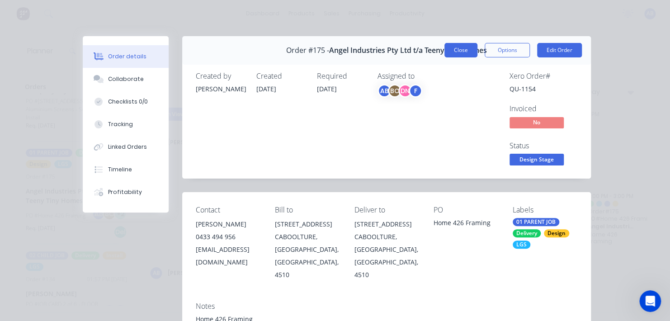
click at [463, 50] on button "Close" at bounding box center [460, 50] width 33 height 14
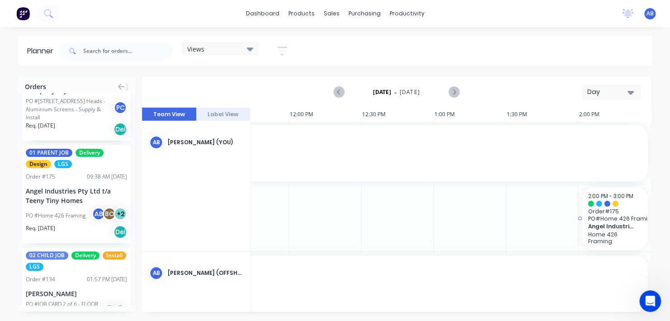
click at [601, 209] on span "Order # 175" at bounding box center [614, 211] width 54 height 7
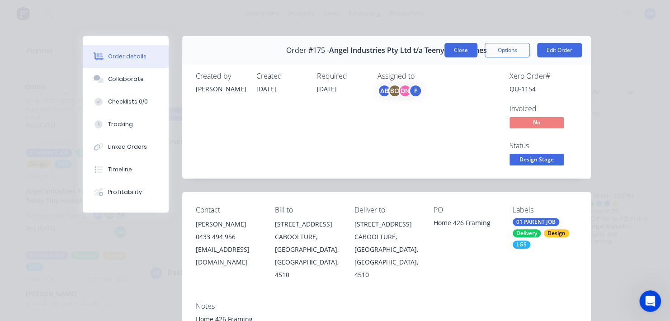
click at [454, 52] on button "Close" at bounding box center [460, 50] width 33 height 14
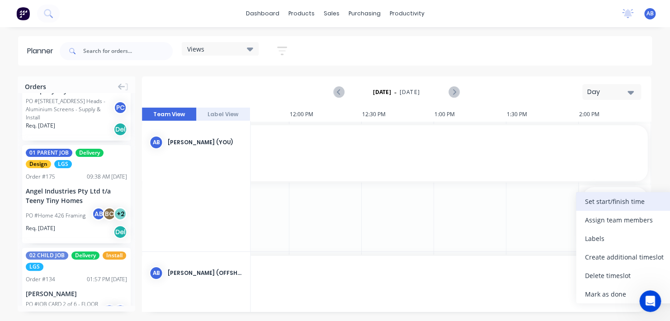
click at [601, 206] on div "Set start/finish time" at bounding box center [624, 201] width 97 height 19
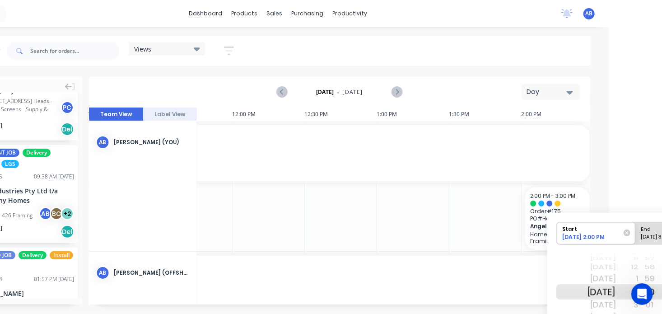
scroll to position [0, 114]
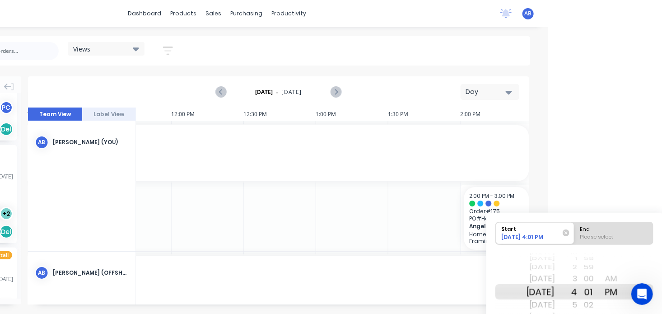
click at [594, 237] on div "Please select" at bounding box center [614, 238] width 74 height 11
click at [575, 237] on input "End Please select" at bounding box center [575, 233] width 0 height 22
radio input "true"
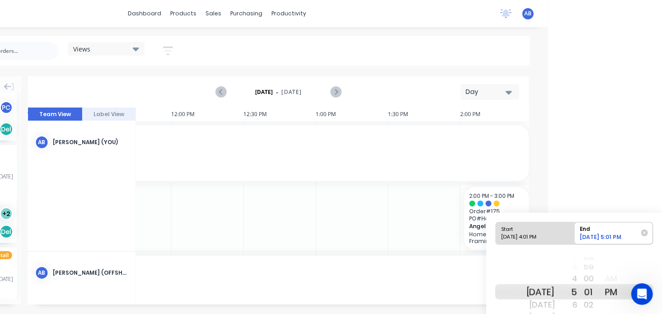
click at [548, 200] on html "dashboard products sales purchasing productivity dashboard products Product Cat…" at bounding box center [217, 157] width 662 height 314
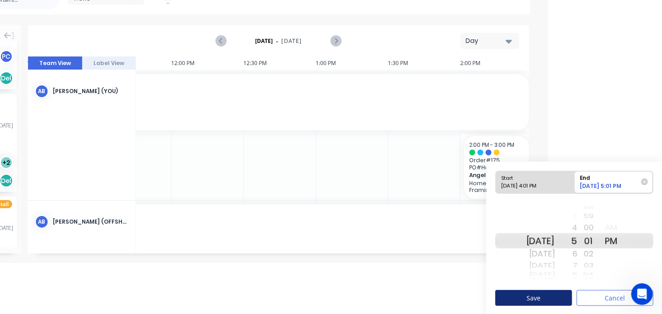
click at [543, 301] on button "Save" at bounding box center [534, 298] width 77 height 16
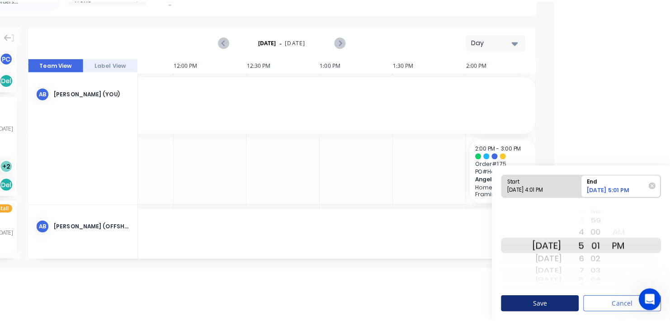
scroll to position [0, 0]
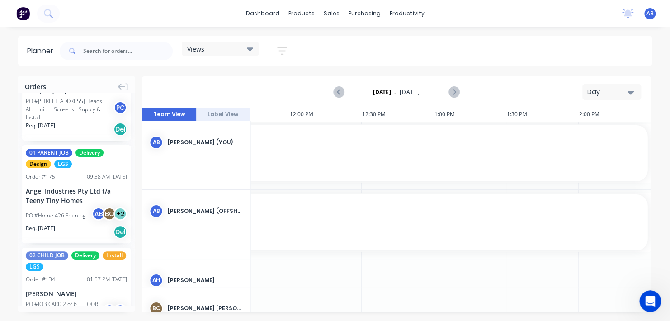
drag, startPoint x: 501, startPoint y: 311, endPoint x: 421, endPoint y: 319, distance: 80.8
click at [351, 320] on html "dashboard products sales purchasing productivity dashboard products Product Cat…" at bounding box center [335, 160] width 670 height 321
click at [458, 92] on icon "Next page" at bounding box center [453, 92] width 11 height 11
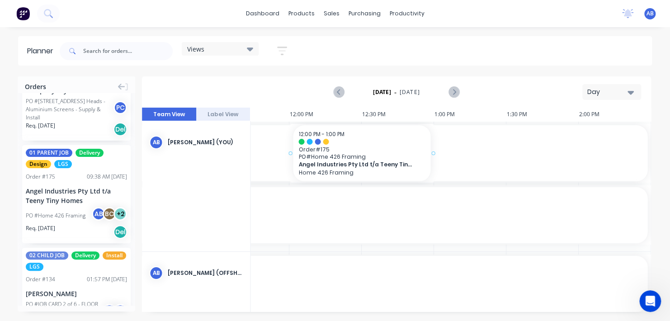
drag, startPoint x: 34, startPoint y: 205, endPoint x: 343, endPoint y: 161, distance: 312.5
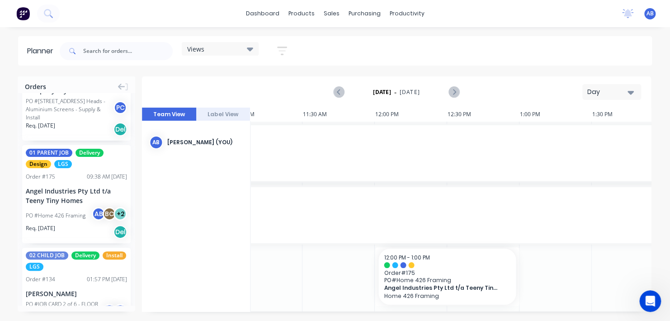
scroll to position [0, 779]
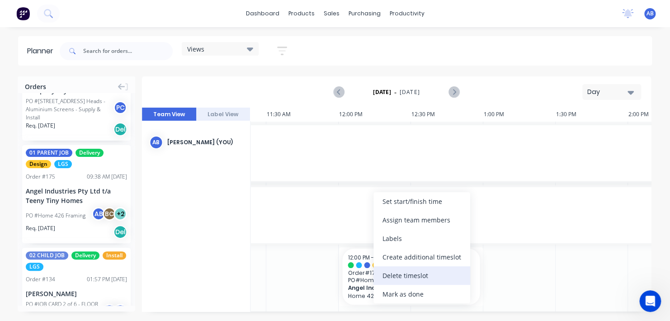
click at [399, 277] on div "Delete timeslot" at bounding box center [421, 275] width 97 height 19
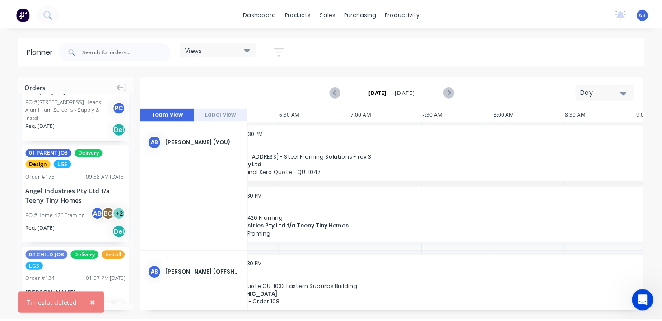
scroll to position [0, 0]
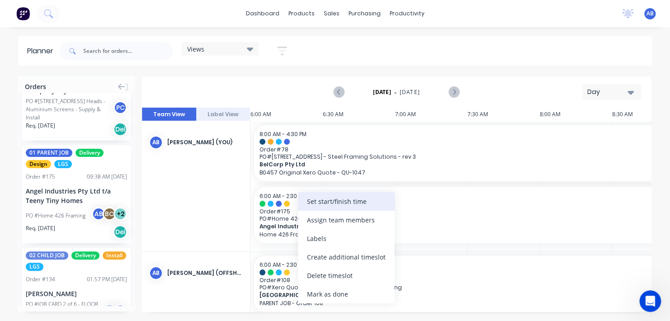
click at [325, 206] on div "Set start/finish time" at bounding box center [346, 201] width 97 height 19
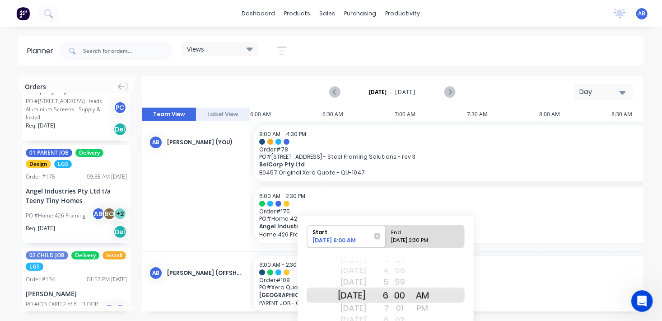
click at [403, 239] on div "09/03/2025 2:30 PM" at bounding box center [422, 241] width 66 height 11
click at [386, 239] on input "End 09/03/2025 2:30 PM" at bounding box center [386, 236] width 0 height 22
radio input "true"
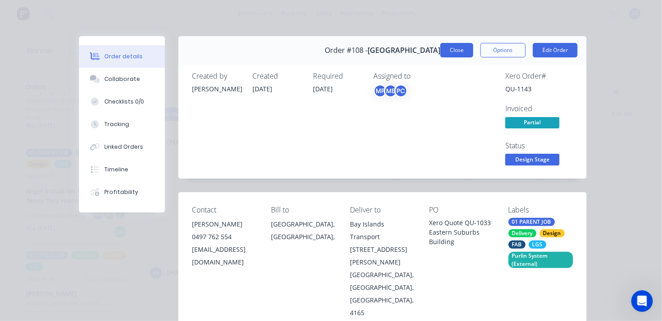
click at [457, 49] on button "Close" at bounding box center [456, 50] width 33 height 14
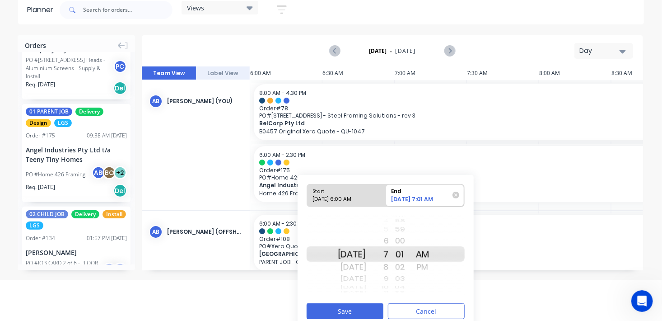
scroll to position [47, 0]
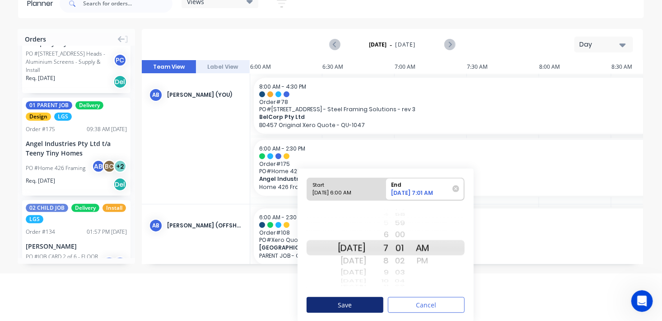
click at [328, 302] on button "Save" at bounding box center [345, 305] width 77 height 16
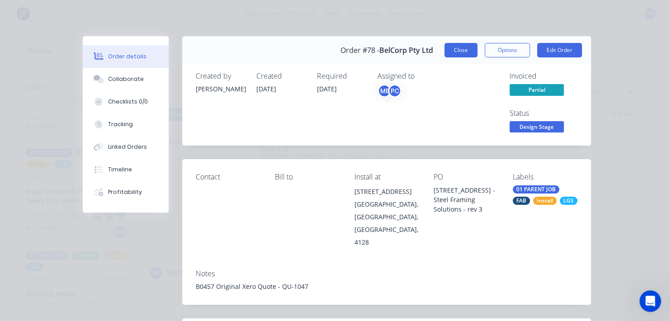
click at [466, 53] on button "Close" at bounding box center [460, 50] width 33 height 14
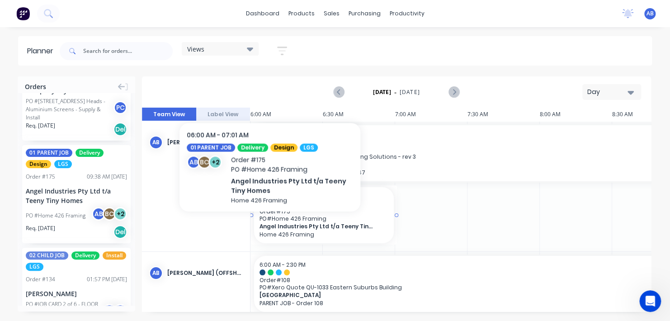
click at [270, 227] on span "Angel Industries Pty Ltd t/a Teeny Tiny Homes" at bounding box center [317, 226] width 116 height 7
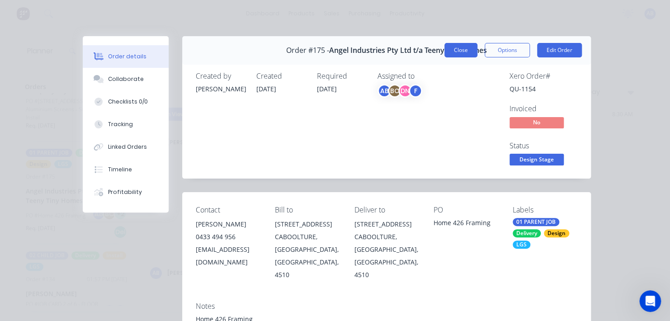
click at [450, 48] on button "Close" at bounding box center [460, 50] width 33 height 14
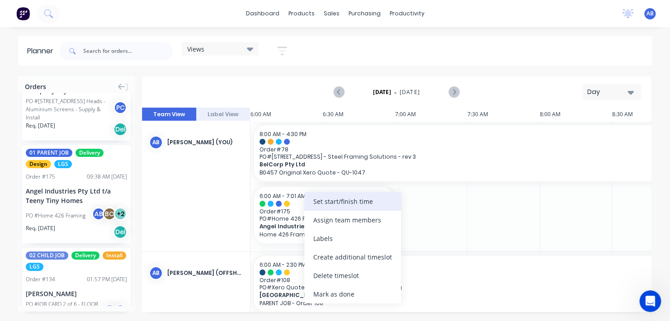
click at [332, 204] on div "Set start/finish time" at bounding box center [352, 201] width 97 height 19
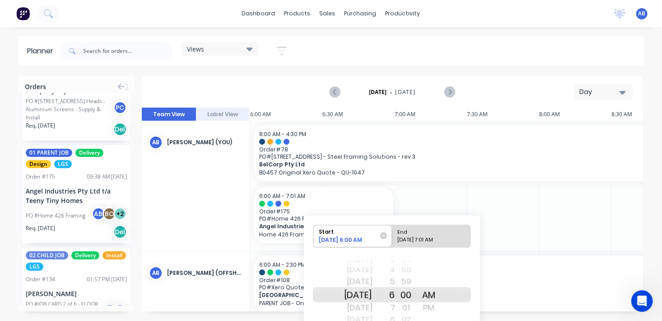
click at [419, 248] on div "Start 09/02/2025 6:00 AM End 09/02/2025 7:01 AM" at bounding box center [392, 239] width 158 height 28
click at [417, 239] on div "09/02/2025 7:01 AM" at bounding box center [428, 241] width 66 height 11
click at [393, 239] on input "End 09/02/2025 7:01 AM" at bounding box center [392, 236] width 0 height 22
radio input "true"
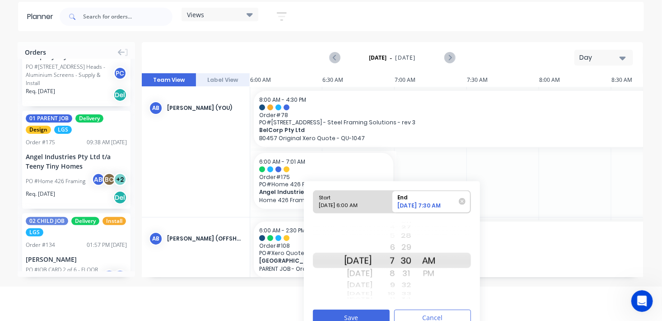
scroll to position [47, 0]
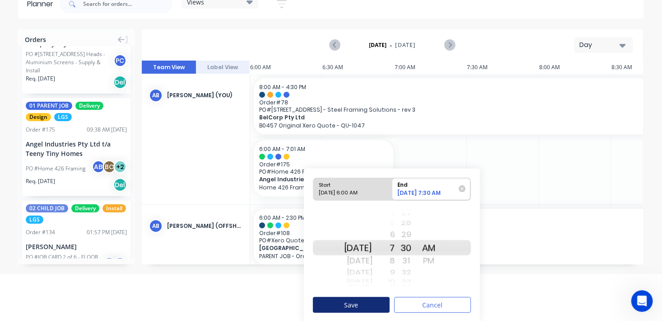
click at [376, 304] on button "Save" at bounding box center [351, 305] width 77 height 16
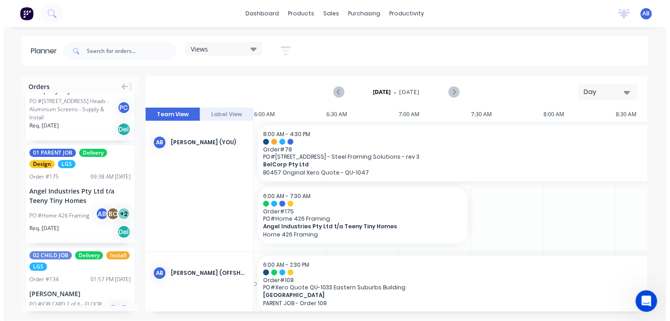
scroll to position [0, 0]
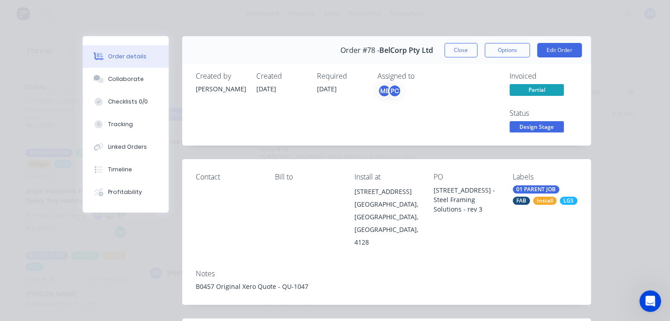
click at [440, 51] on div "Order #78 - BelCorp Pty Ltd Close Options Edit Order" at bounding box center [386, 50] width 408 height 28
click at [444, 53] on button "Close" at bounding box center [460, 50] width 33 height 14
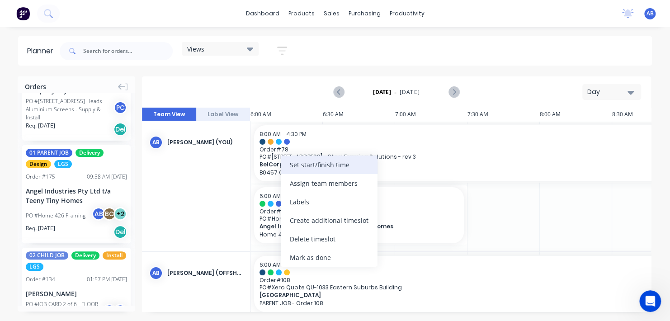
click at [319, 170] on div "Set start/finish time" at bounding box center [329, 164] width 97 height 19
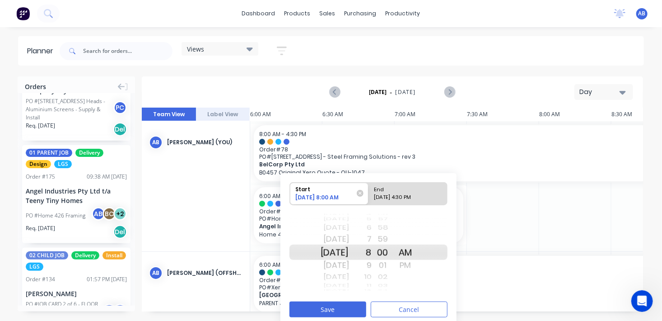
click at [349, 263] on div "Tue Sep 2" at bounding box center [335, 265] width 28 height 14
click at [351, 310] on button "Save" at bounding box center [328, 309] width 77 height 16
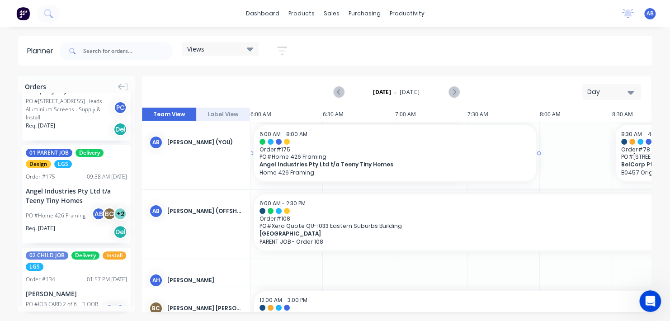
drag, startPoint x: 467, startPoint y: 155, endPoint x: 541, endPoint y: 154, distance: 74.5
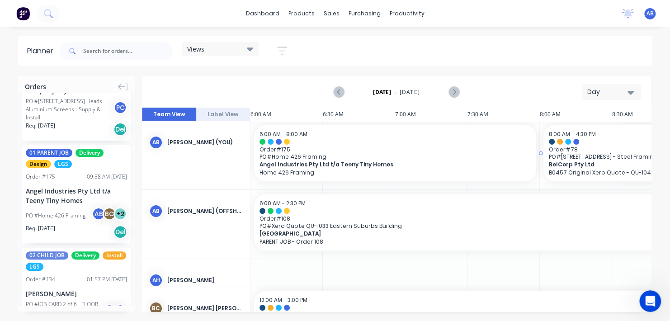
drag, startPoint x: 613, startPoint y: 153, endPoint x: 525, endPoint y: 155, distance: 88.1
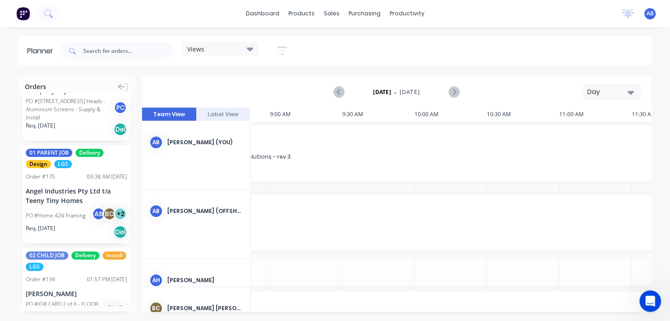
scroll to position [0, 356]
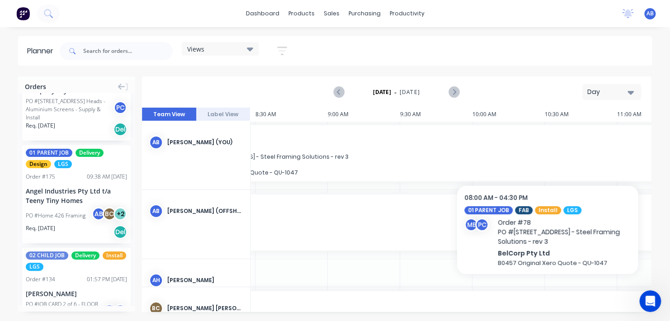
click at [300, 154] on span "PO # 13 Ridge Rd, Tanah Merah - Steel Framing Solutions - rev 3" at bounding box center [653, 156] width 922 height 7
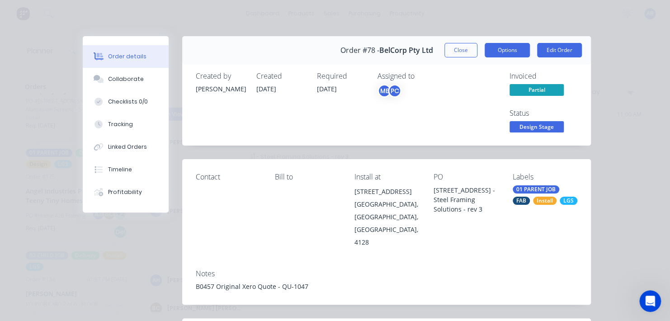
click at [484, 49] on button "Options" at bounding box center [506, 50] width 45 height 14
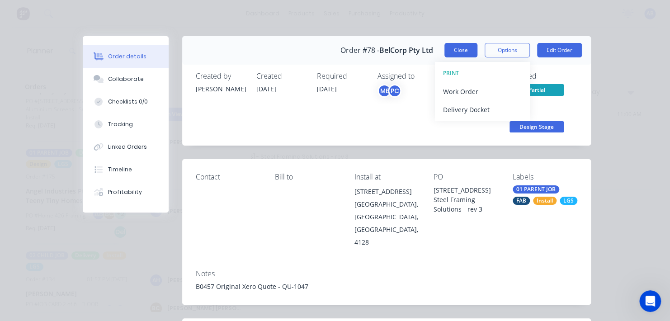
click at [465, 53] on button "Close" at bounding box center [460, 50] width 33 height 14
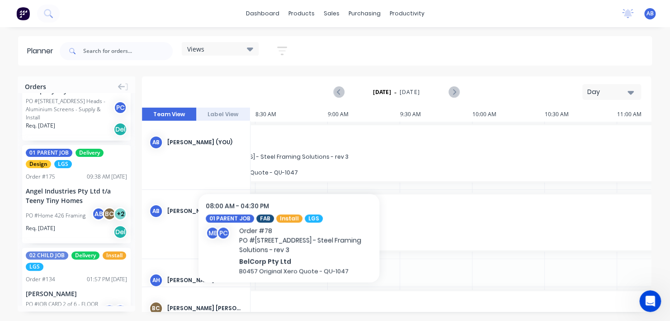
click at [289, 160] on span "PO # 13 Ridge Rd, Tanah Merah - Steel Framing Solutions - rev 3" at bounding box center [653, 156] width 922 height 7
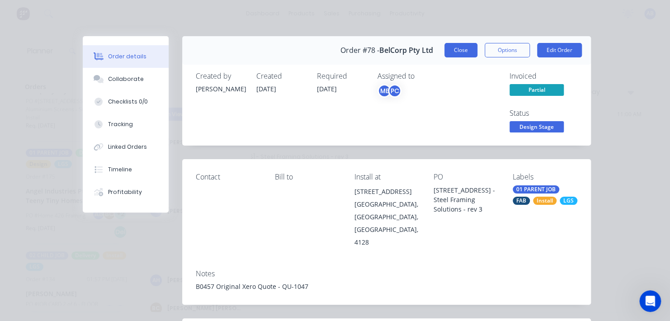
click at [462, 55] on button "Close" at bounding box center [460, 50] width 33 height 14
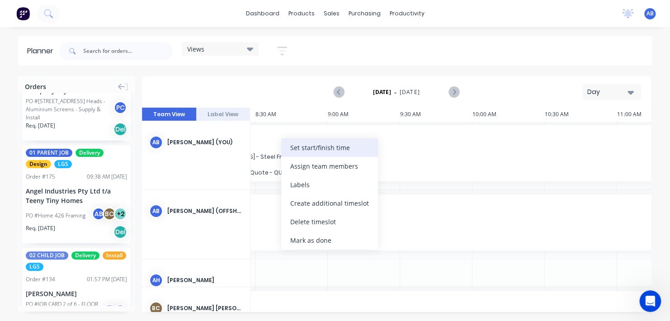
click at [300, 149] on div "Set start/finish time" at bounding box center [329, 147] width 97 height 19
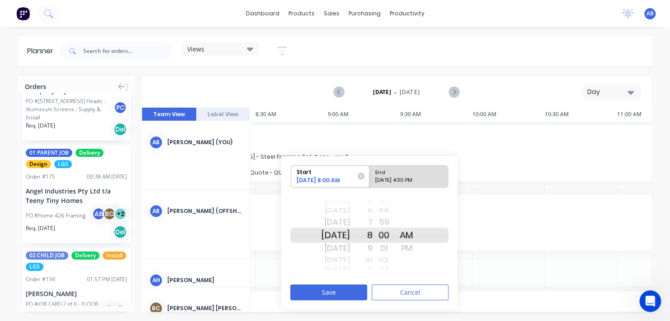
click at [393, 180] on div "09/02/2025 4:30 PM" at bounding box center [405, 181] width 66 height 11
click at [370, 180] on input "End 09/02/2025 4:30 PM" at bounding box center [369, 176] width 0 height 22
radio input "true"
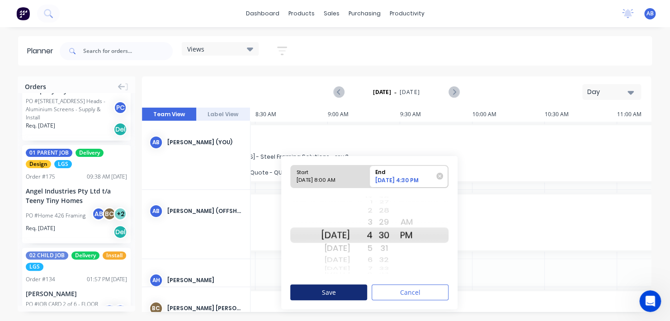
click at [328, 289] on button "Save" at bounding box center [328, 292] width 77 height 16
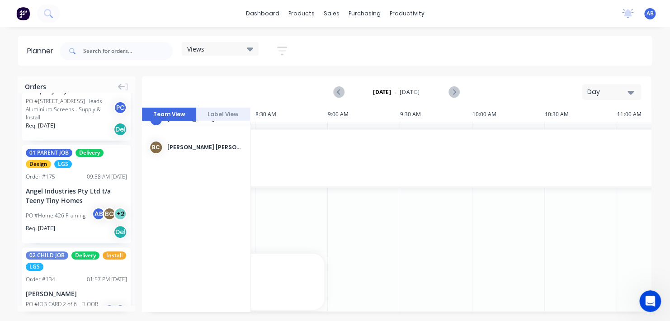
drag, startPoint x: 359, startPoint y: 307, endPoint x: 377, endPoint y: 309, distance: 18.1
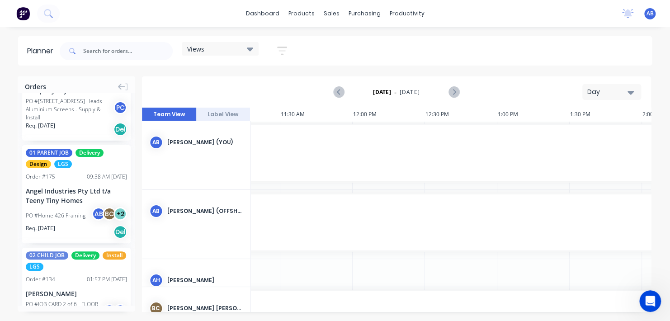
scroll to position [0, 832]
click at [654, 13] on div "AB Blackline Structures April Neil Buceta Standard User (No Invoicing) Profile …" at bounding box center [649, 13] width 11 height 11
click at [646, 18] on div "AB Blackline Structures April Neil Buceta Standard User (No Invoicing) Profile …" at bounding box center [649, 13] width 11 height 11
